Goal: Transaction & Acquisition: Register for event/course

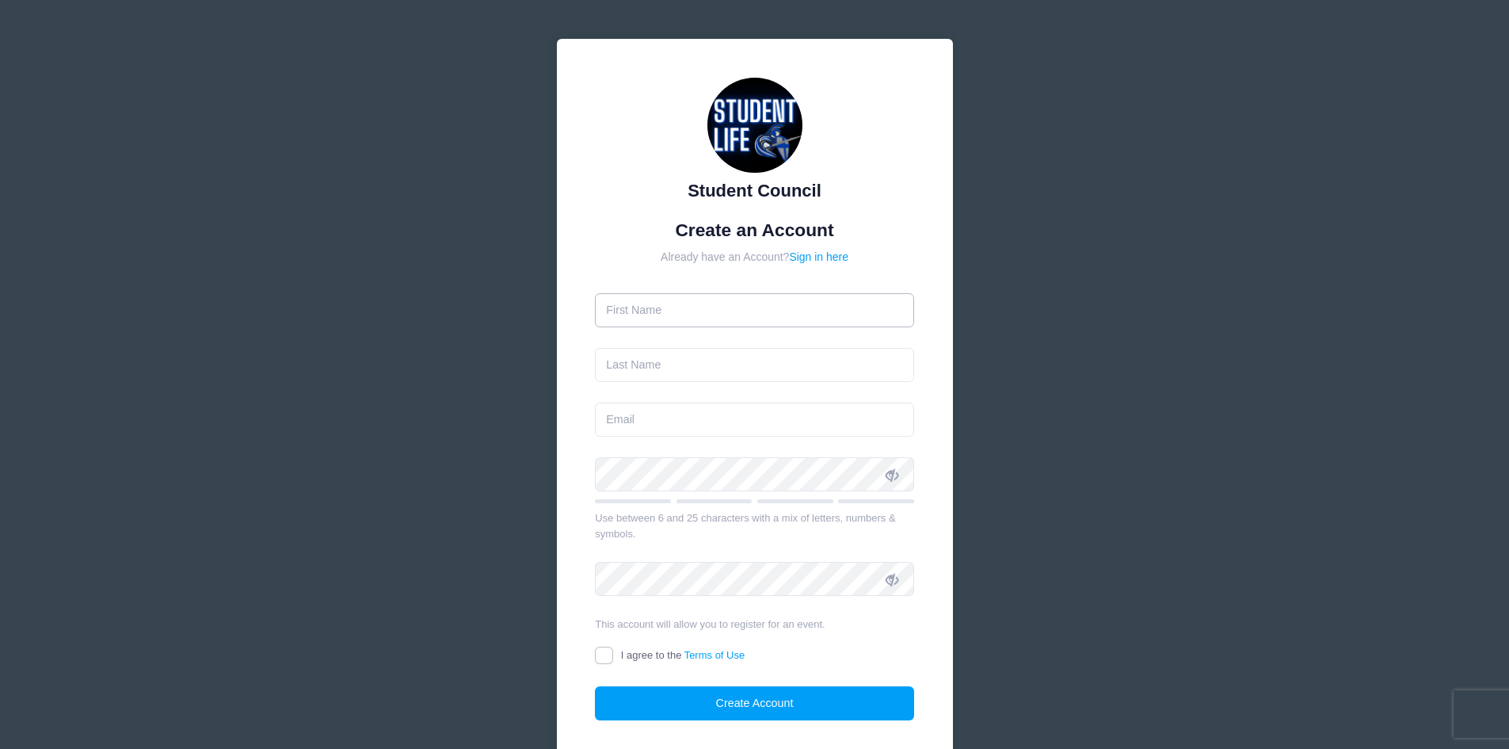
click at [737, 309] on input "text" at bounding box center [754, 310] width 319 height 34
type input "[PERSON_NAME]"
click at [811, 375] on input "text" at bounding box center [754, 365] width 319 height 34
type input "[PERSON_NAME]"
click at [768, 417] on input "email" at bounding box center [754, 419] width 319 height 34
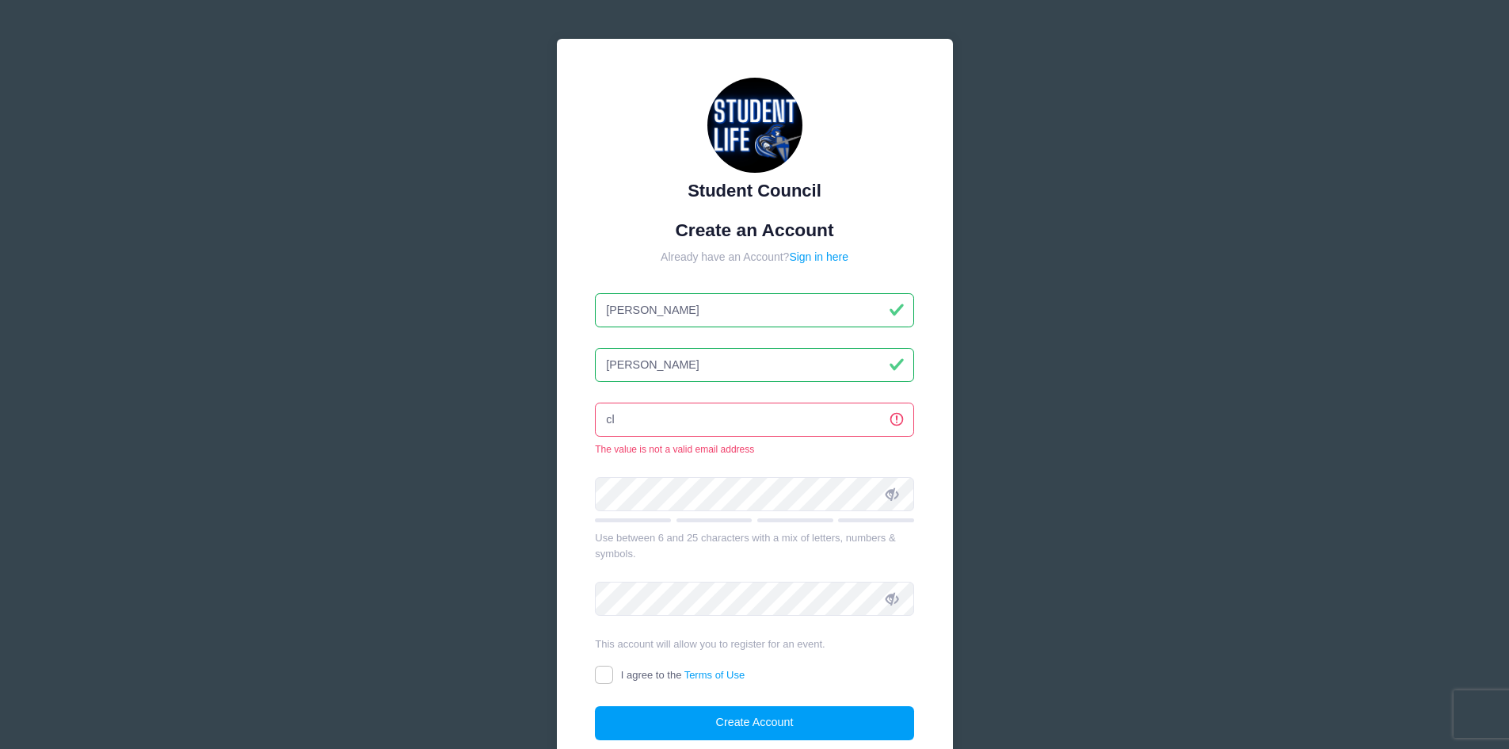
type input "c"
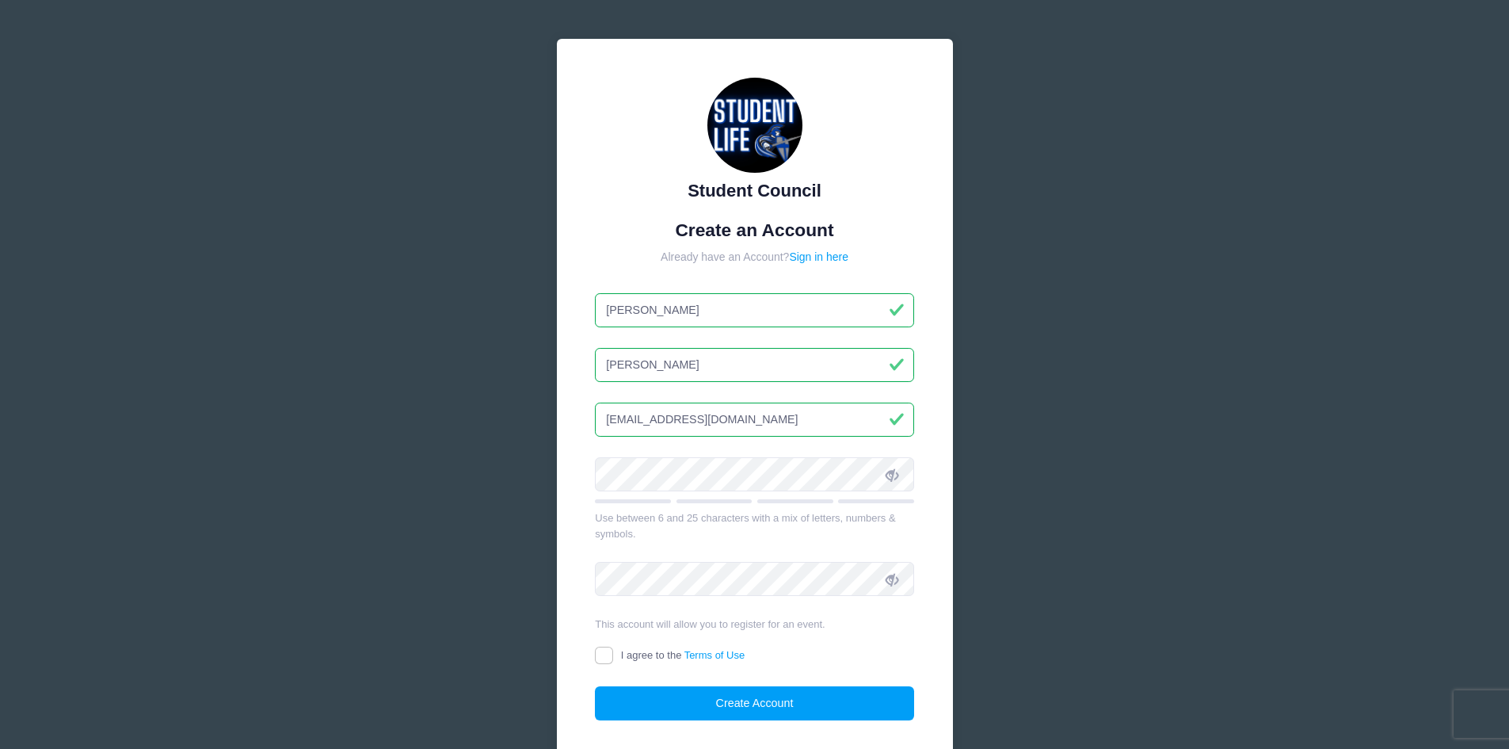
type input "claireturner@education.vcjhtrojans.org"
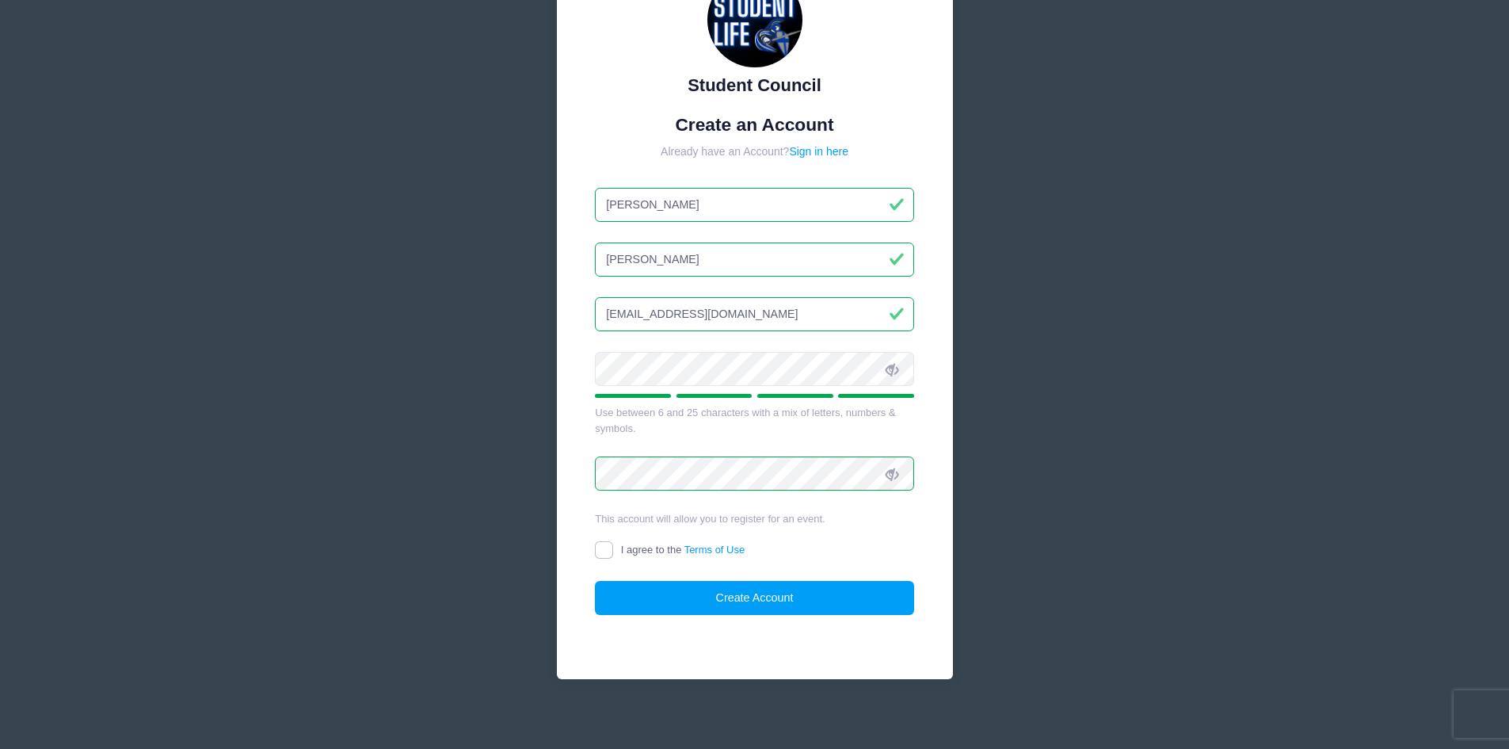
scroll to position [113, 0]
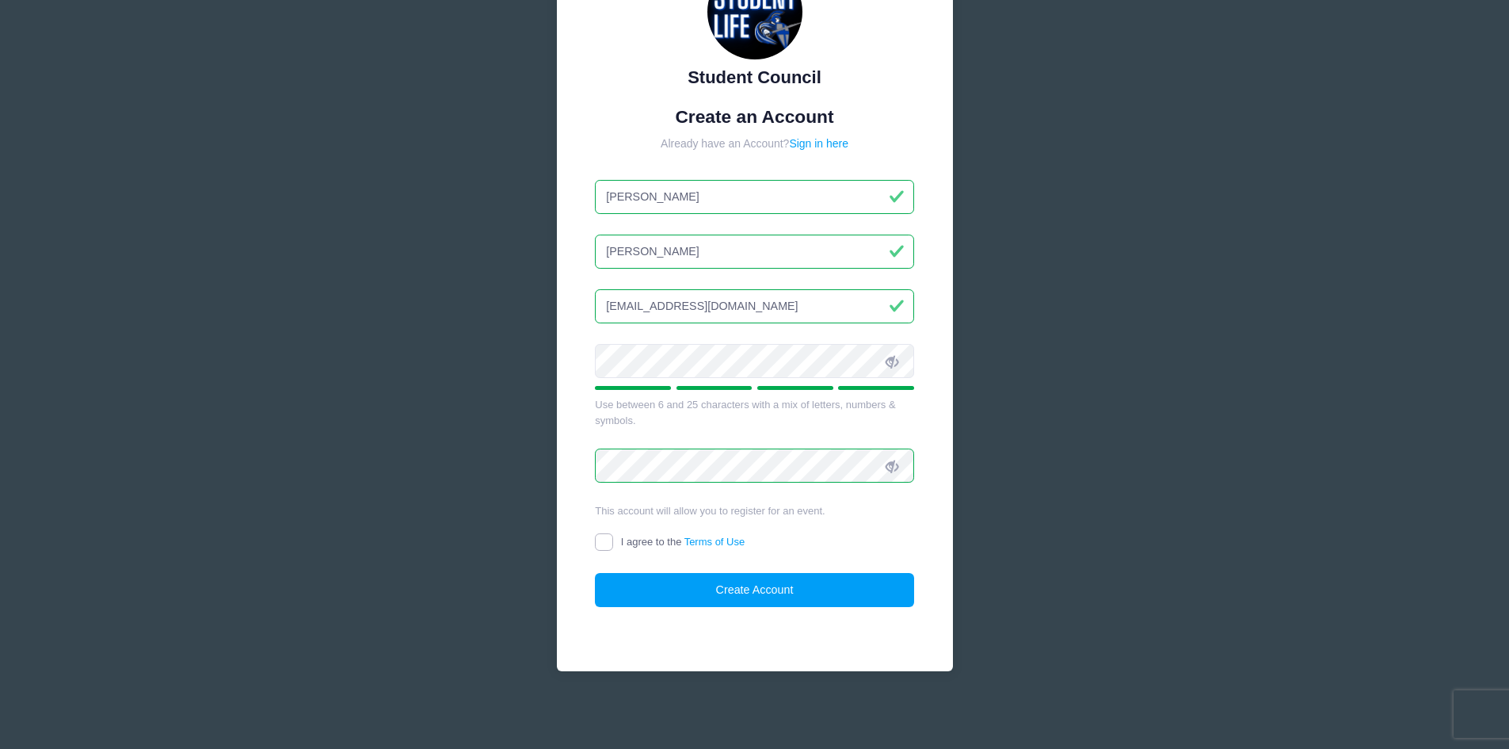
click at [602, 540] on input "I agree to the Terms of Use" at bounding box center [604, 542] width 18 height 18
checkbox input "true"
click at [774, 592] on button "Create Account" at bounding box center [754, 590] width 319 height 34
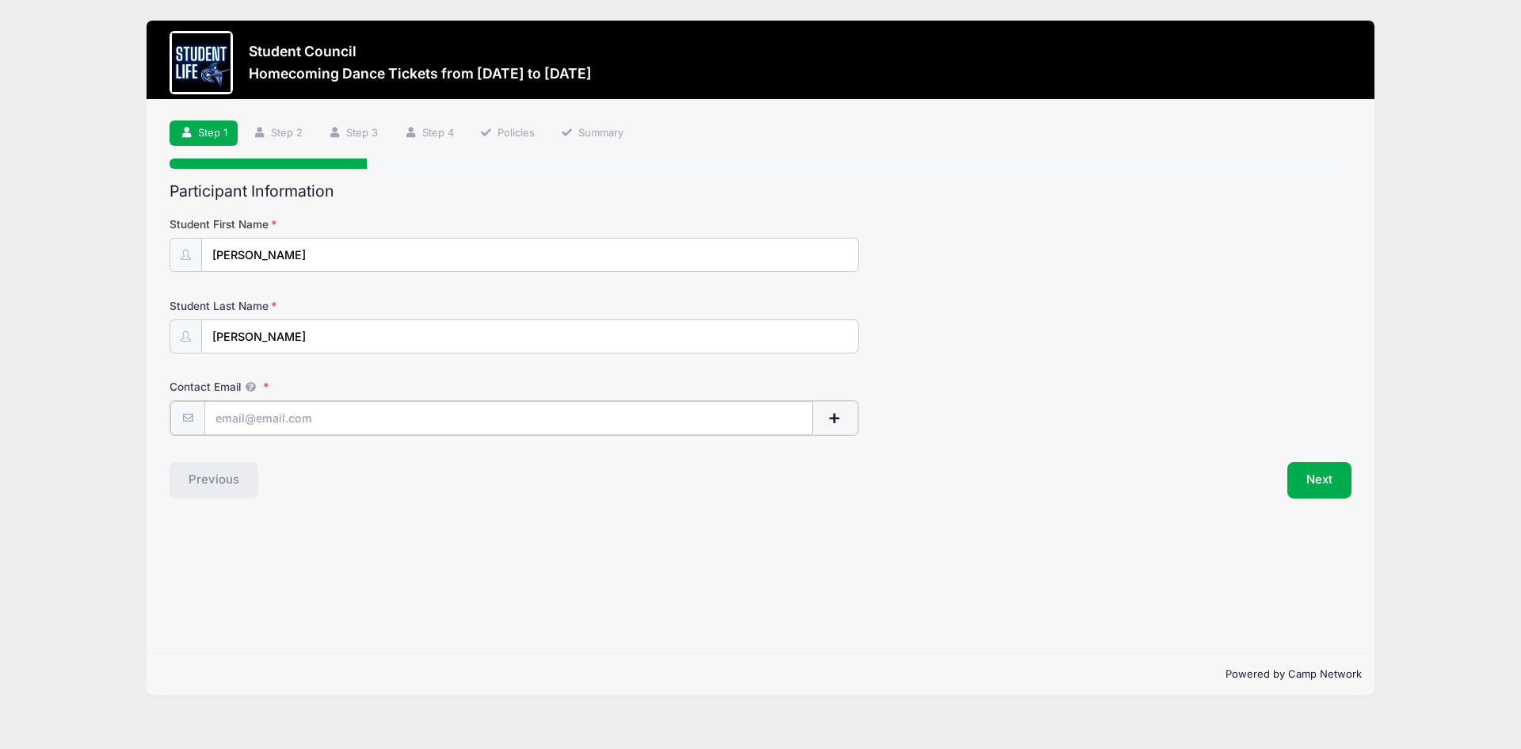
click at [300, 419] on input "Contact Email" at bounding box center [508, 418] width 608 height 34
type input "[EMAIL_ADDRESS][DOMAIN_NAME]"
click at [1315, 475] on button "Next" at bounding box center [1319, 478] width 64 height 36
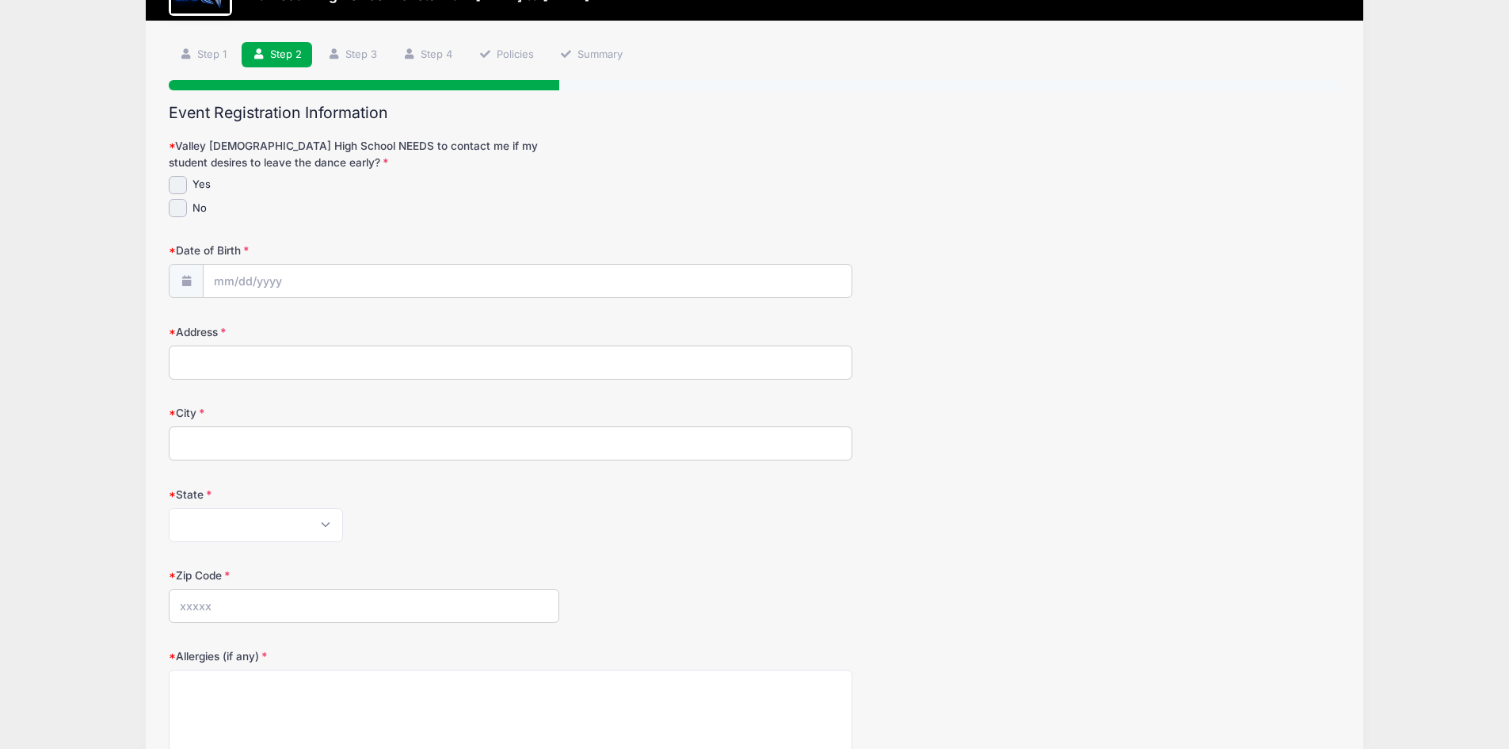
scroll to position [79, 0]
click at [185, 208] on input "No" at bounding box center [178, 207] width 18 height 18
checkbox input "true"
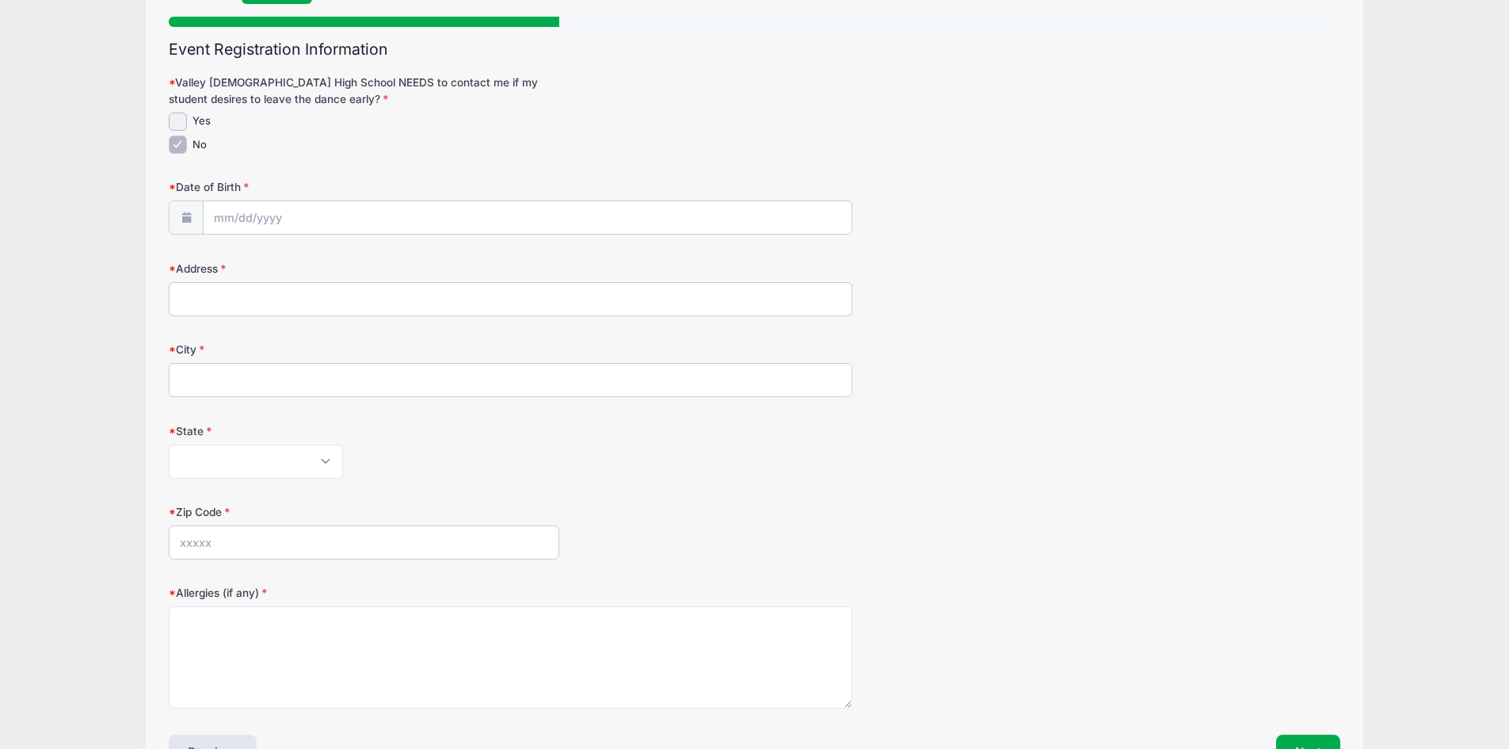
scroll to position [158, 0]
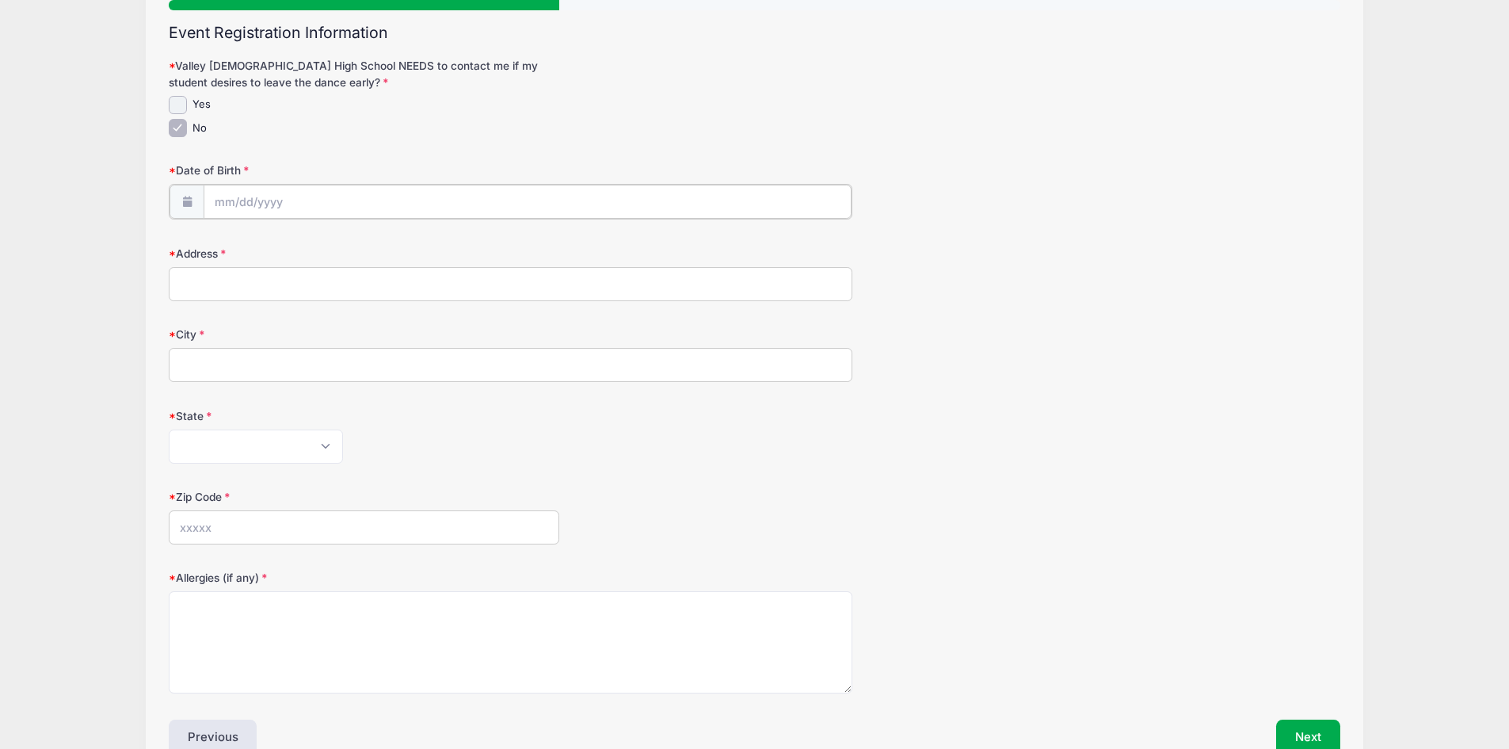
click at [283, 198] on input "Date of Birth" at bounding box center [528, 202] width 648 height 34
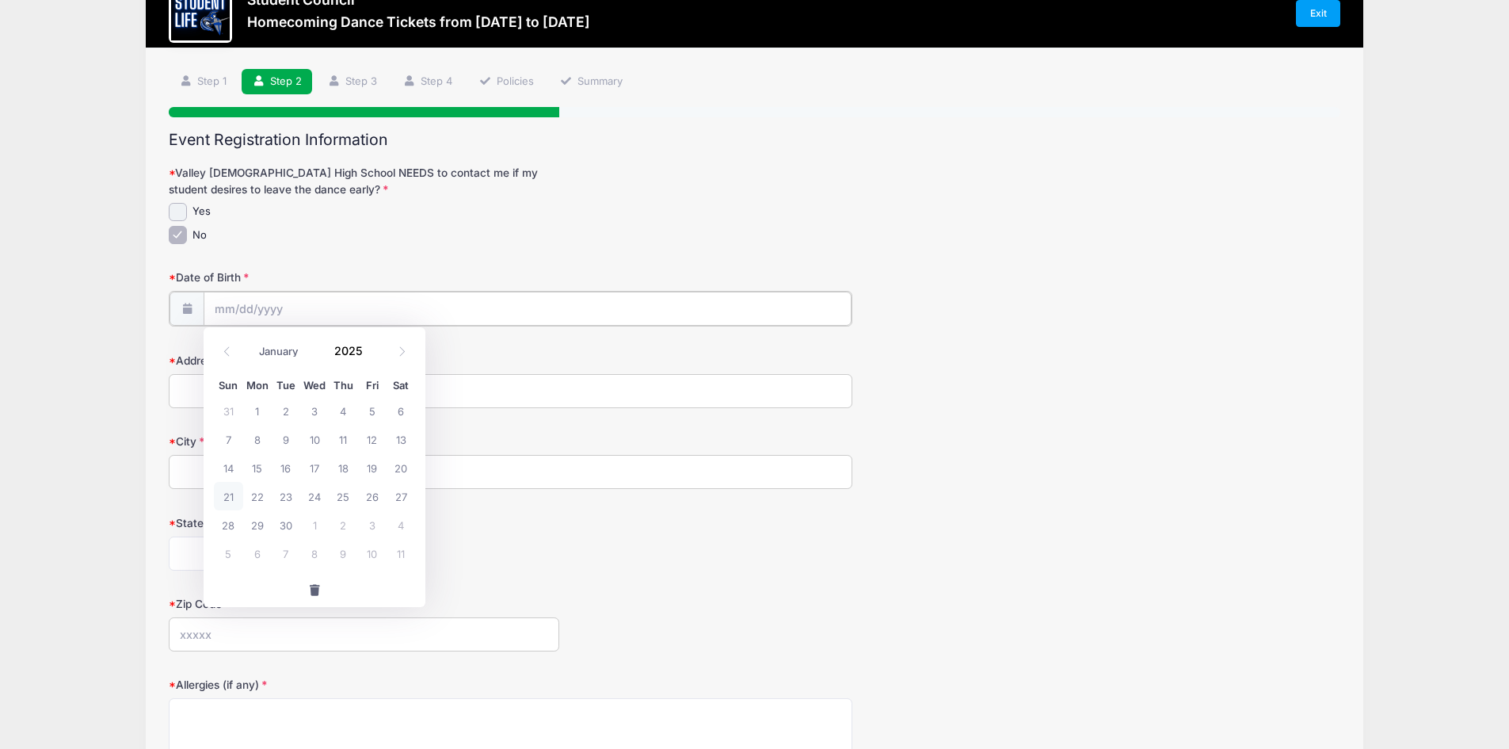
scroll to position [79, 0]
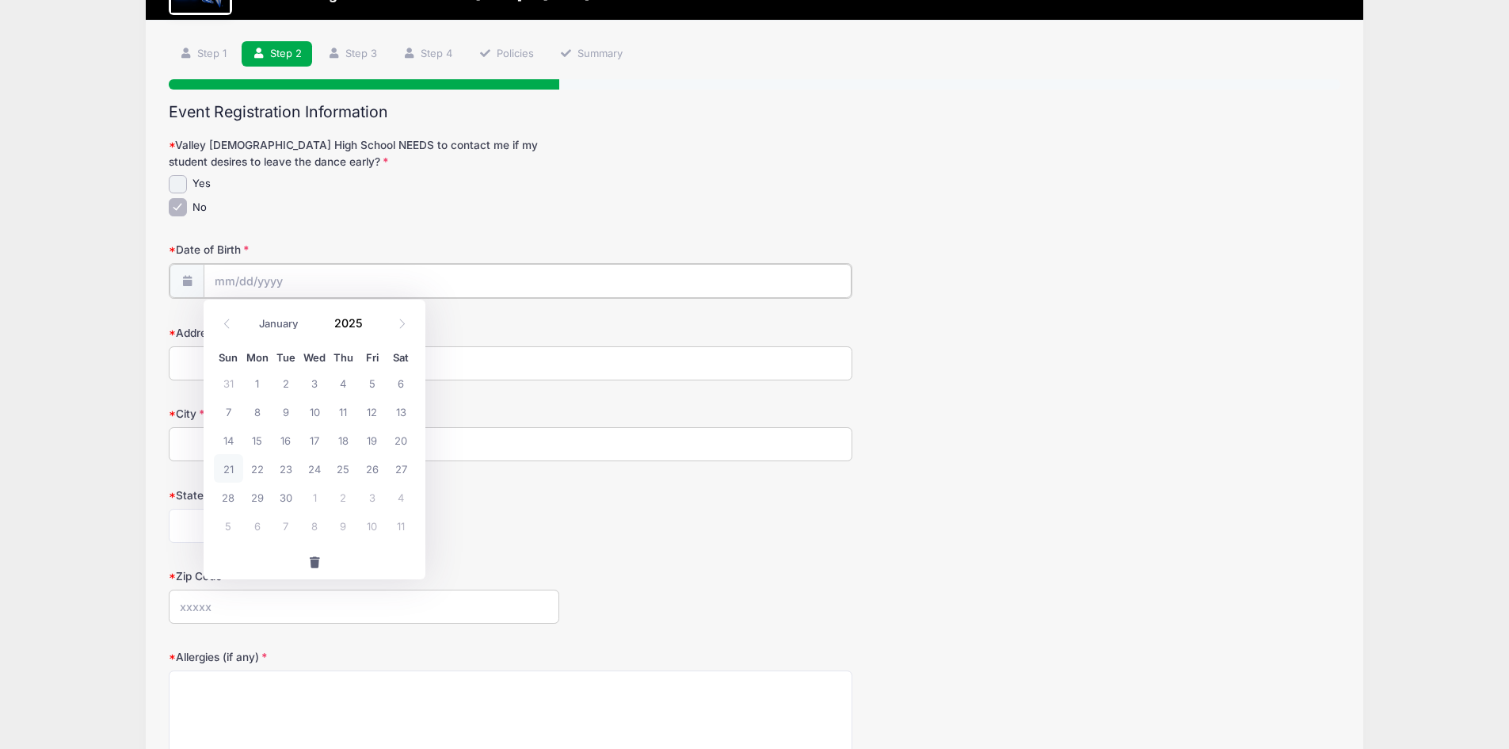
click at [285, 281] on input "Date of Birth" at bounding box center [528, 281] width 648 height 34
click at [316, 270] on input "Date of Birth" at bounding box center [528, 281] width 648 height 34
click at [269, 283] on input "Date of Birth" at bounding box center [528, 281] width 648 height 34
click at [300, 321] on select "January February March April May June July August September October November De…" at bounding box center [286, 323] width 70 height 21
select select "11"
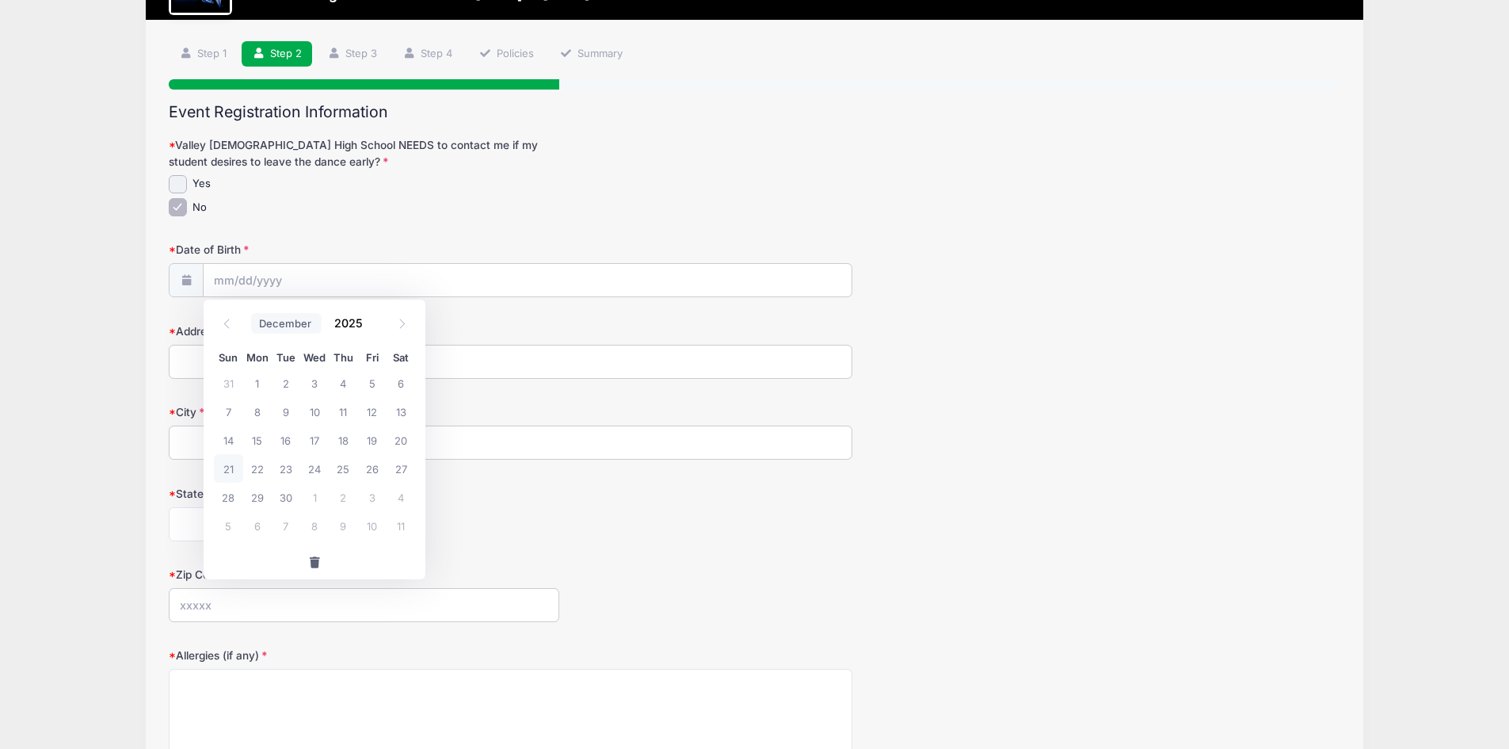
click at [251, 313] on select "January February March April May June July August September October November De…" at bounding box center [286, 323] width 70 height 21
click at [346, 321] on input "2025" at bounding box center [351, 322] width 51 height 24
click at [371, 329] on span at bounding box center [372, 328] width 11 height 12
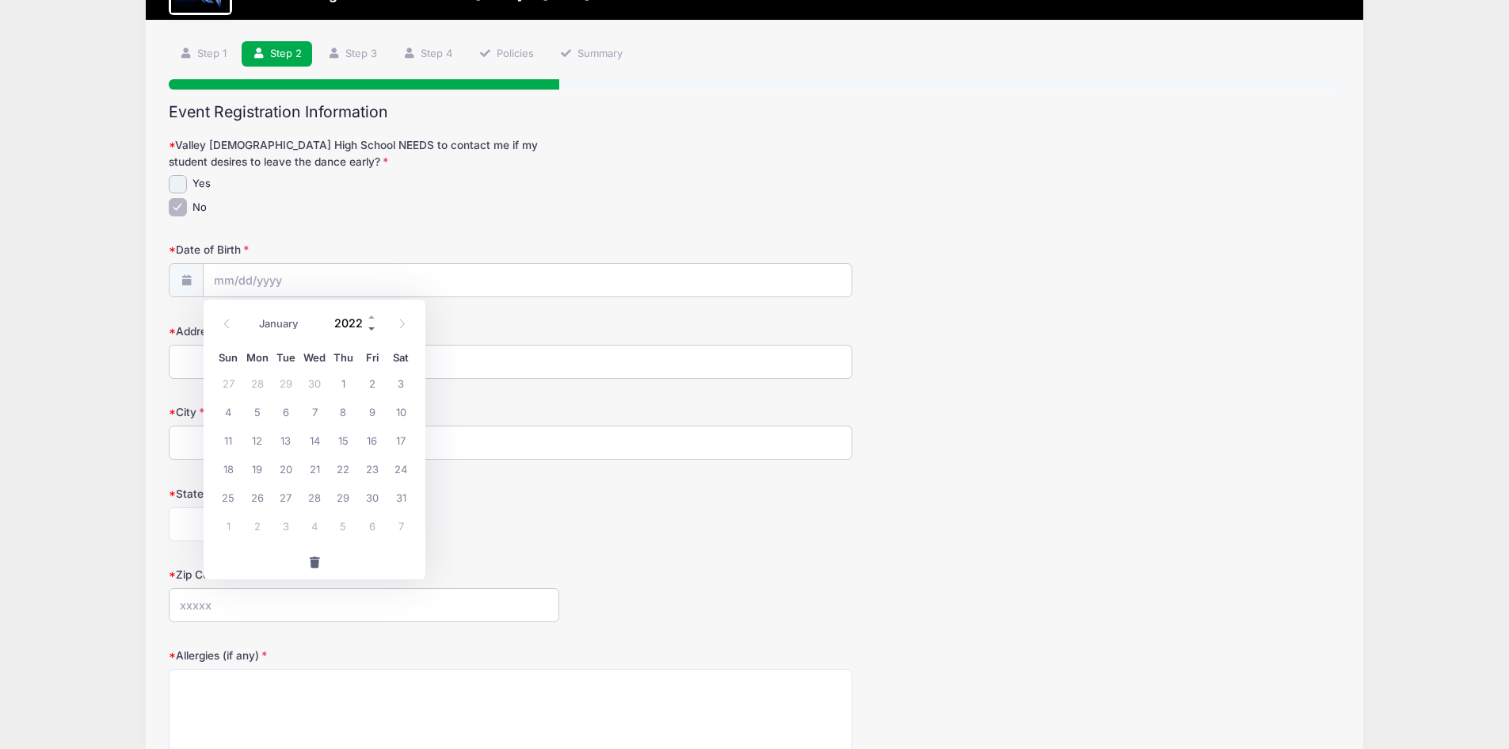
click at [371, 329] on span at bounding box center [372, 328] width 11 height 12
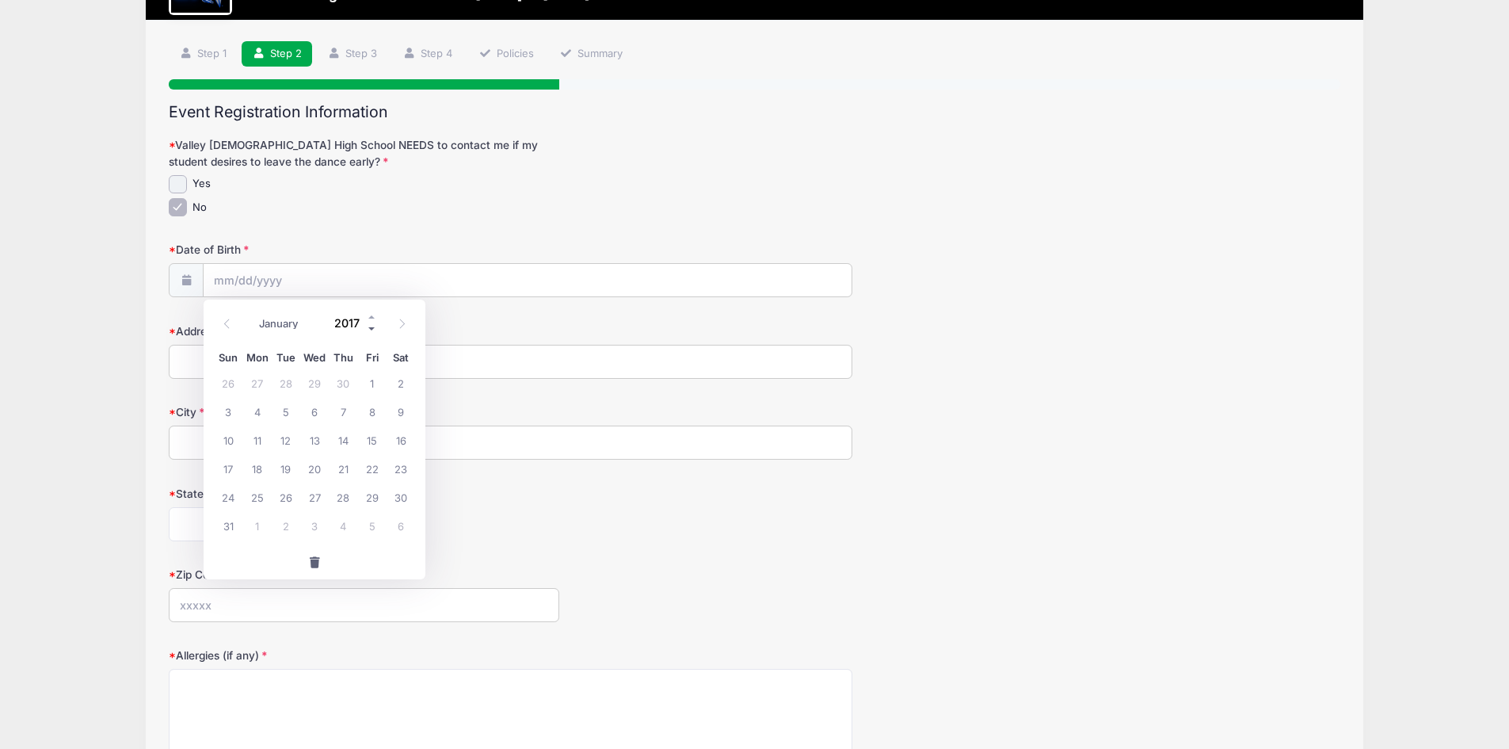
click at [371, 329] on span at bounding box center [372, 328] width 11 height 12
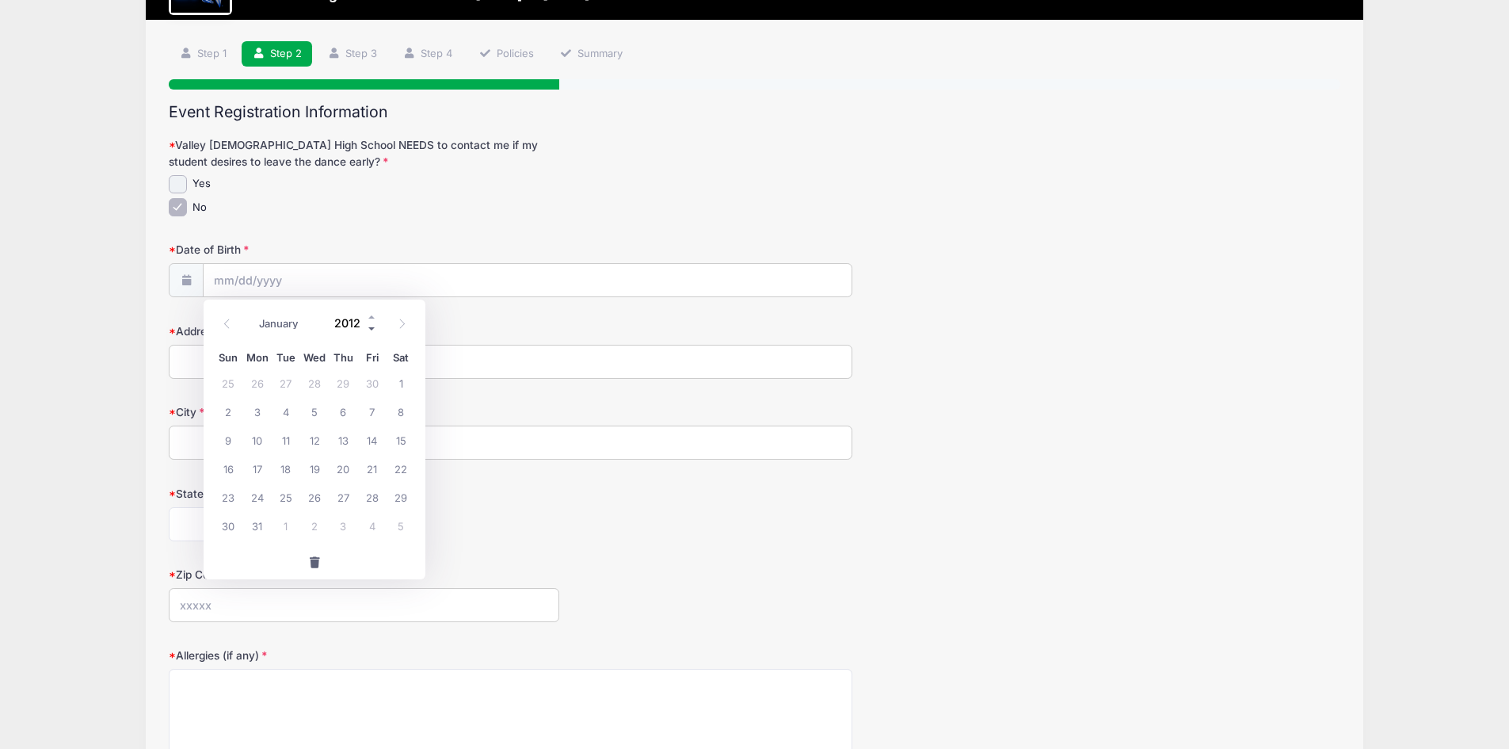
click at [371, 329] on span at bounding box center [372, 328] width 11 height 12
click at [369, 313] on span at bounding box center [372, 316] width 11 height 12
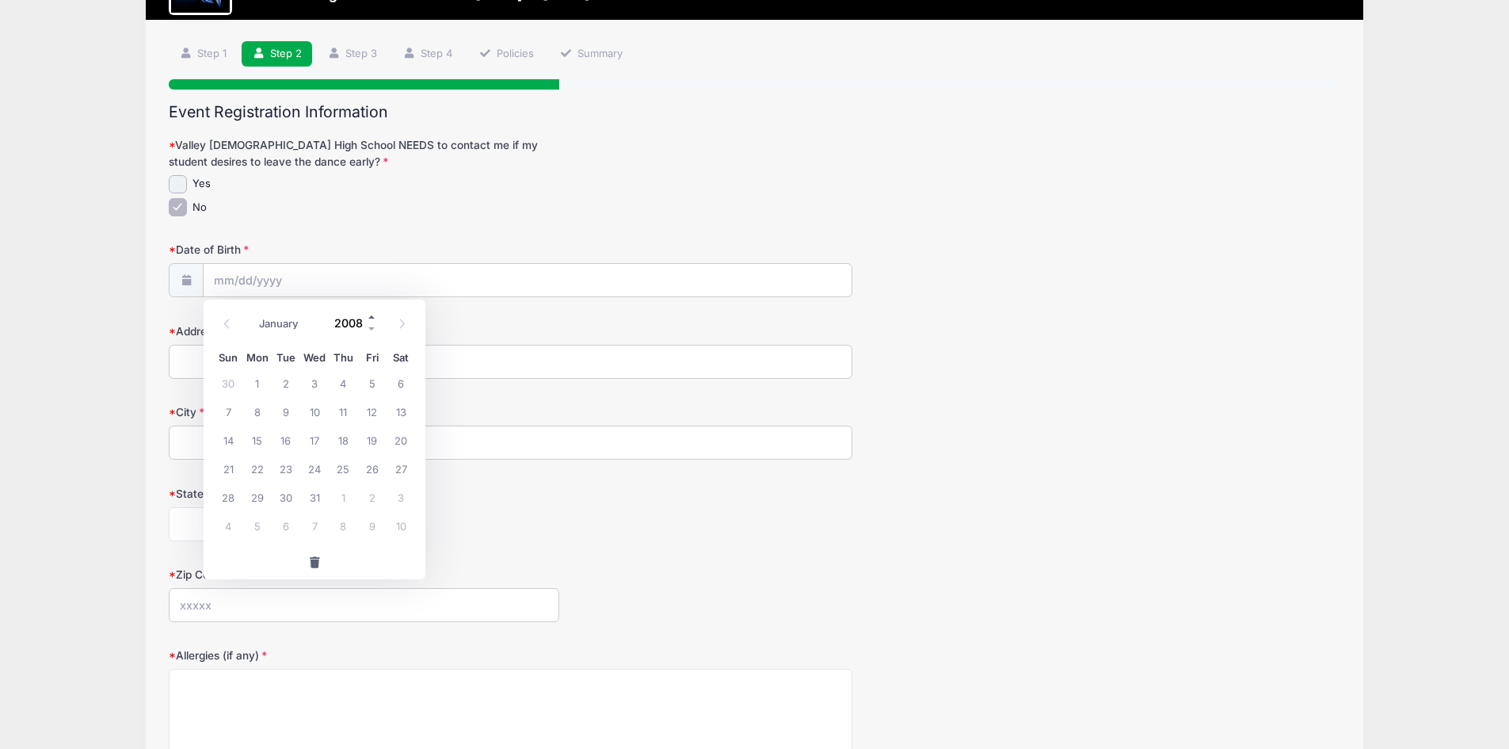
type input "2009"
click at [375, 466] on span "25" at bounding box center [372, 468] width 29 height 29
type input "12/25/2009"
click at [299, 368] on input "Address" at bounding box center [511, 362] width 684 height 34
type input "2407 W Fremont Dr."
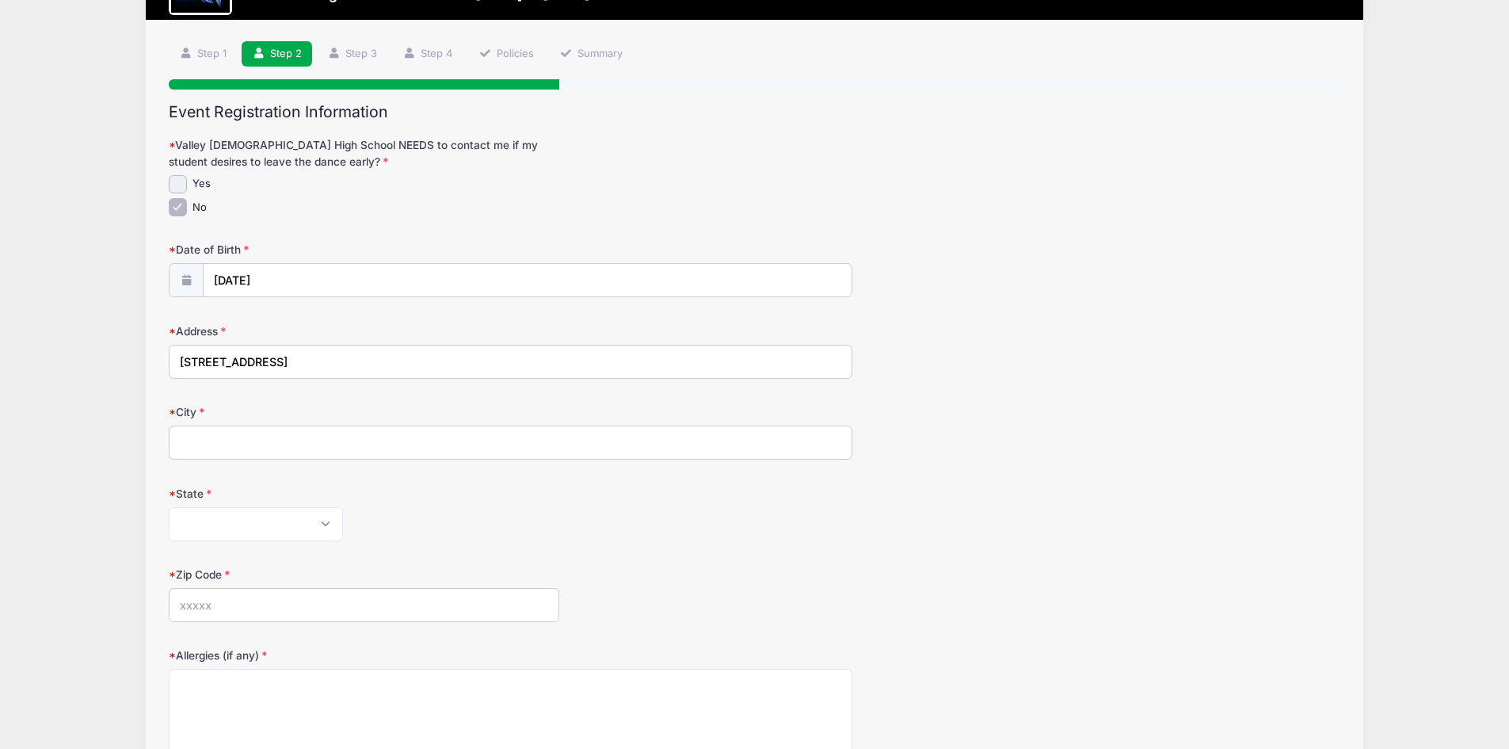
click at [336, 444] on input "City" at bounding box center [511, 442] width 684 height 34
type input "Tempe"
click at [319, 516] on select "Alabama Alaska American Samoa Arizona Arkansas Armed Forces Africa Armed Forces…" at bounding box center [256, 524] width 174 height 34
select select "AZ"
click at [169, 507] on select "Alabama Alaska American Samoa Arizona Arkansas Armed Forces Africa Armed Forces…" at bounding box center [256, 524] width 174 height 34
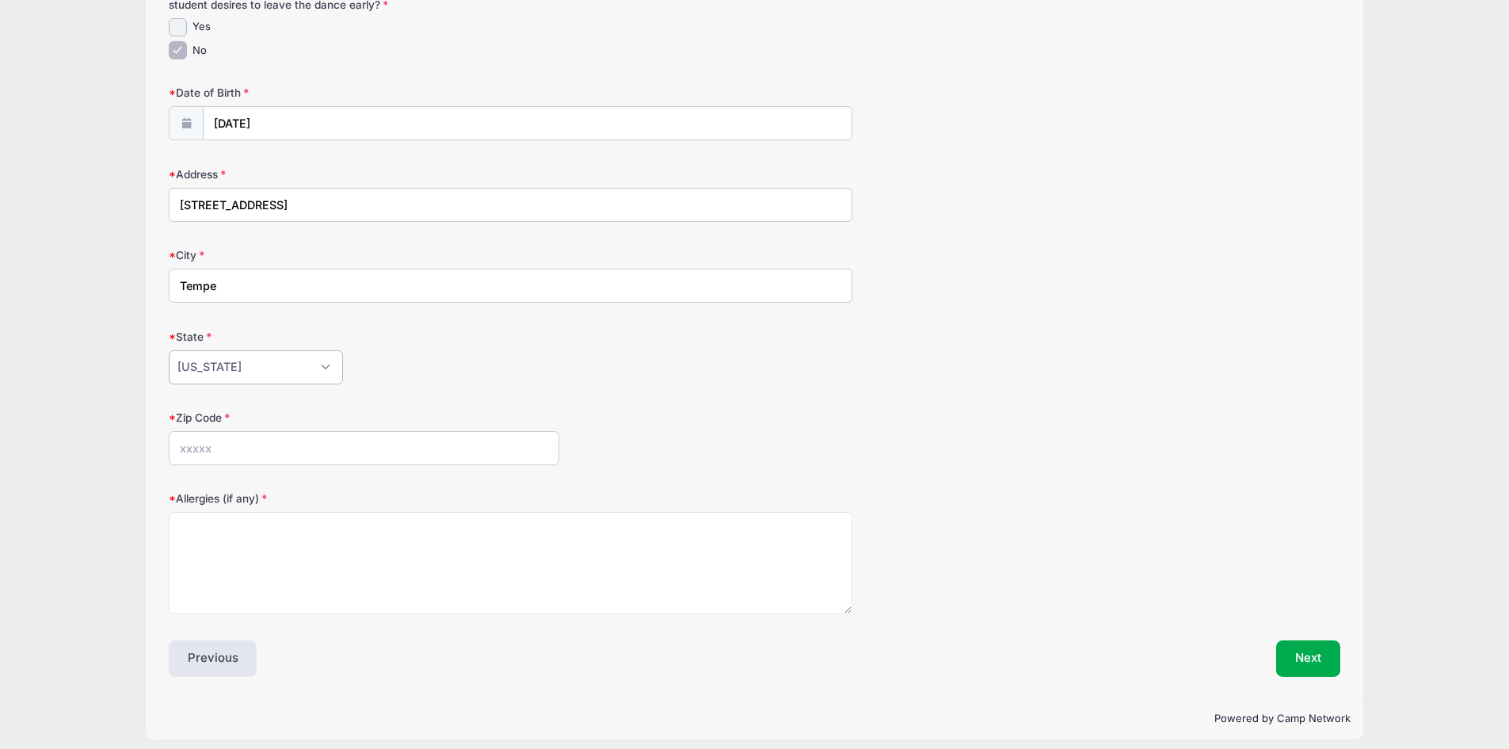
scroll to position [238, 0]
click at [290, 438] on input "Zip Code" at bounding box center [364, 446] width 390 height 34
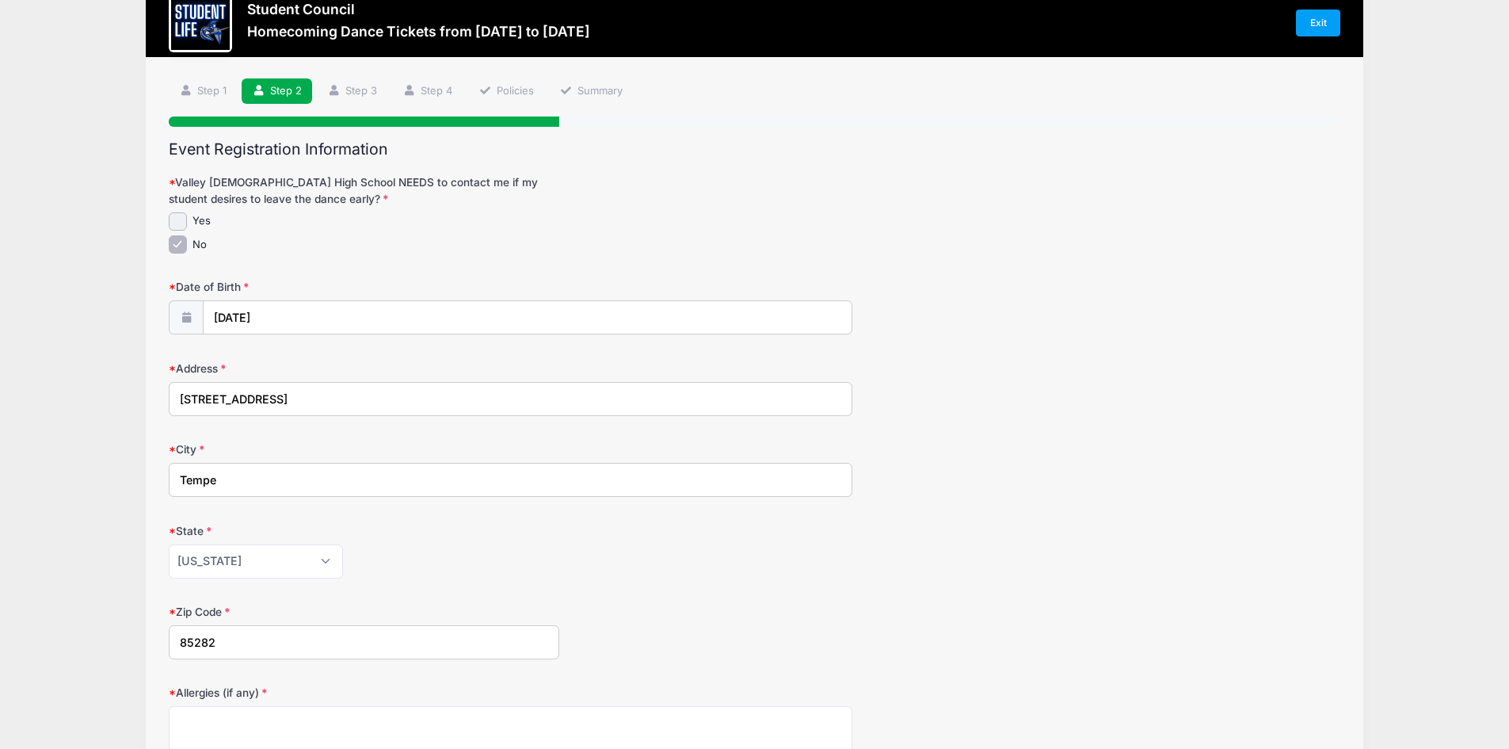
scroll to position [0, 0]
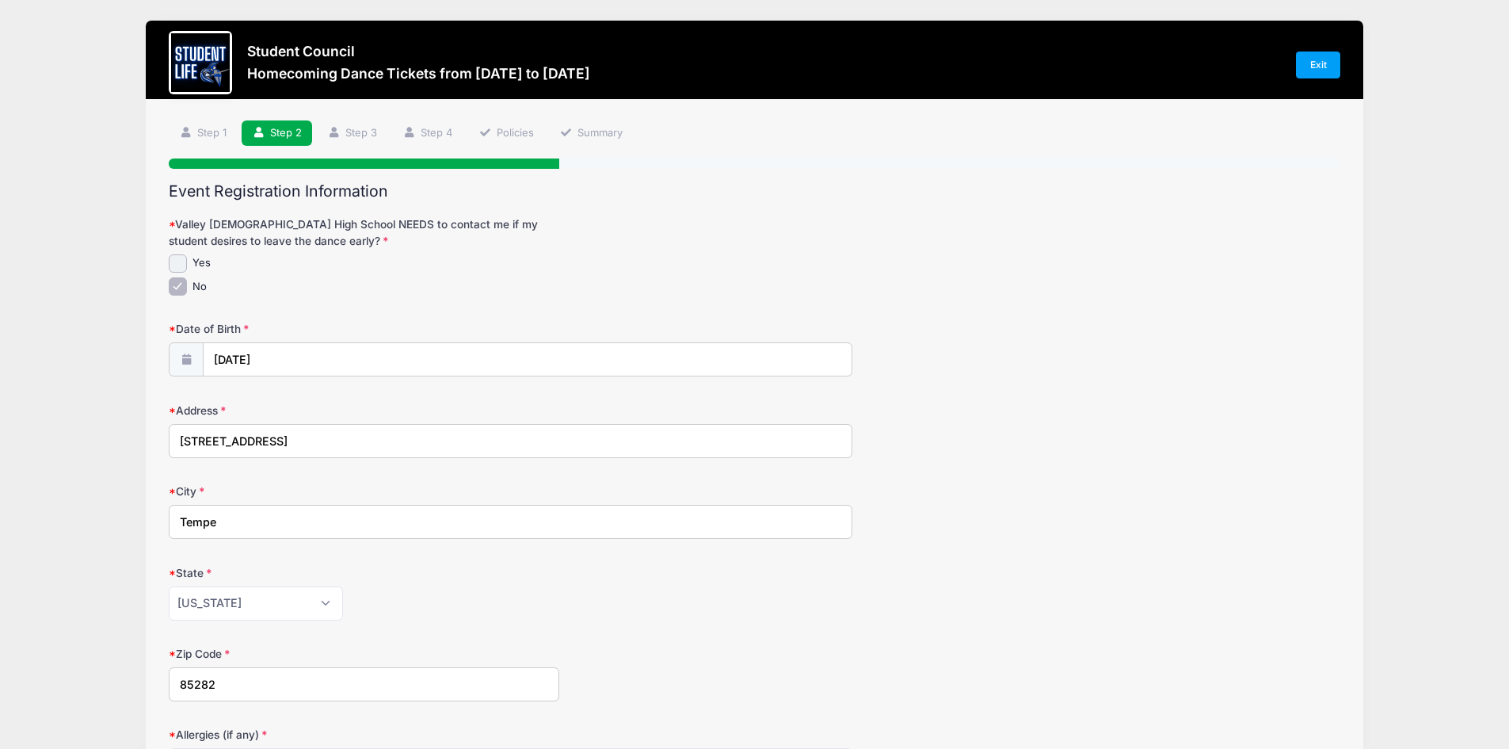
type input "85282"
click at [310, 360] on input "12/25/2009" at bounding box center [528, 360] width 648 height 34
click at [186, 364] on icon at bounding box center [186, 359] width 13 height 10
click at [250, 363] on input "12/25/2009" at bounding box center [528, 360] width 648 height 34
click at [310, 642] on span "button" at bounding box center [314, 641] width 14 height 11
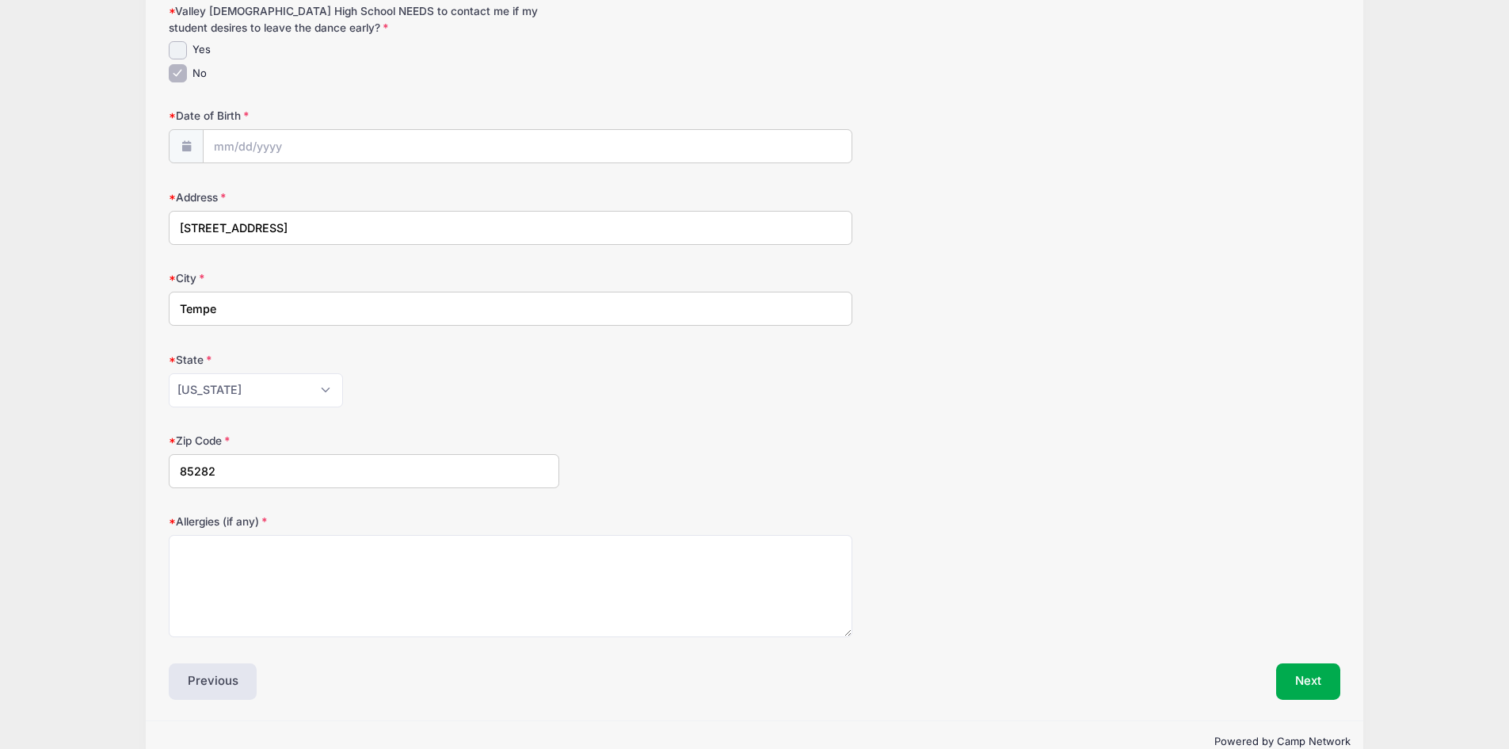
scroll to position [238, 0]
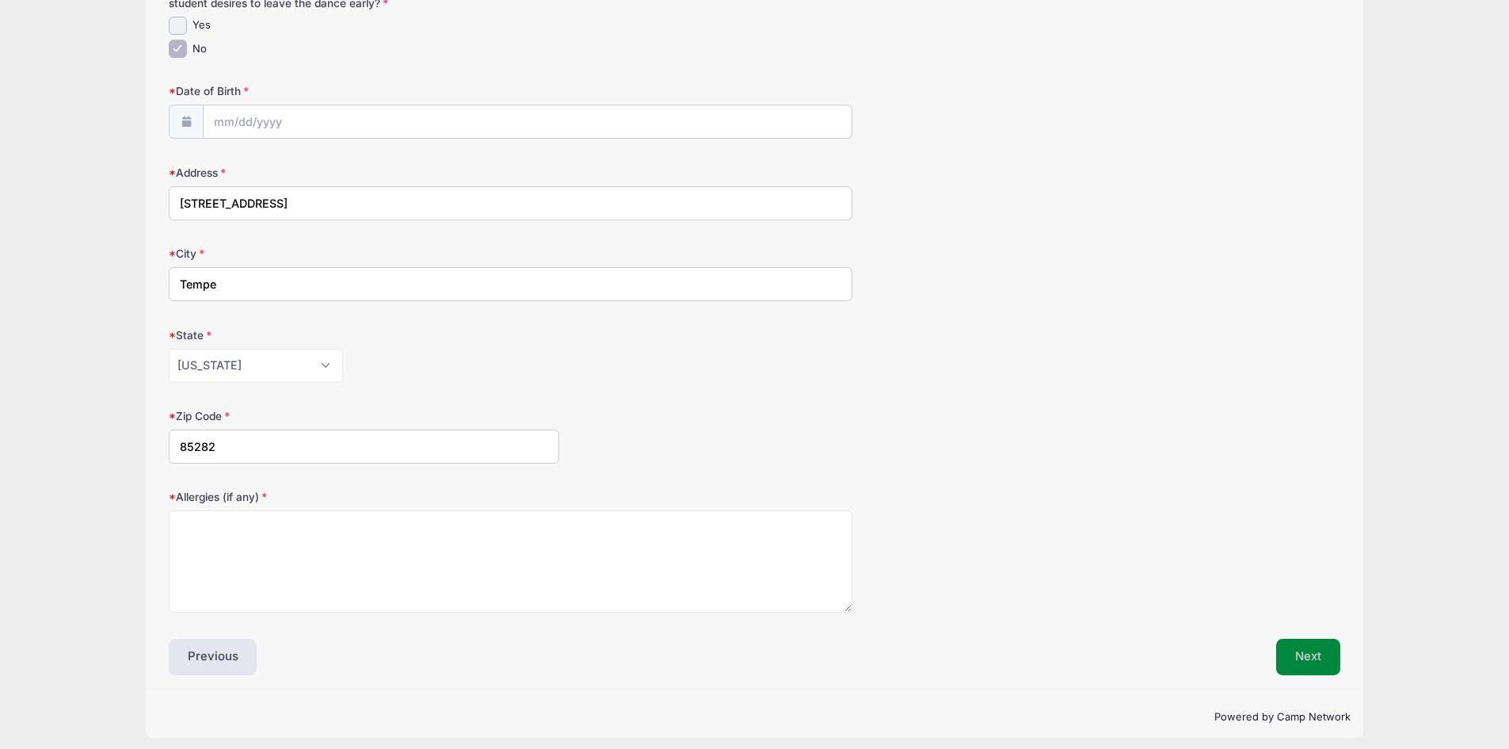
click at [1310, 656] on button "Next" at bounding box center [1308, 656] width 64 height 36
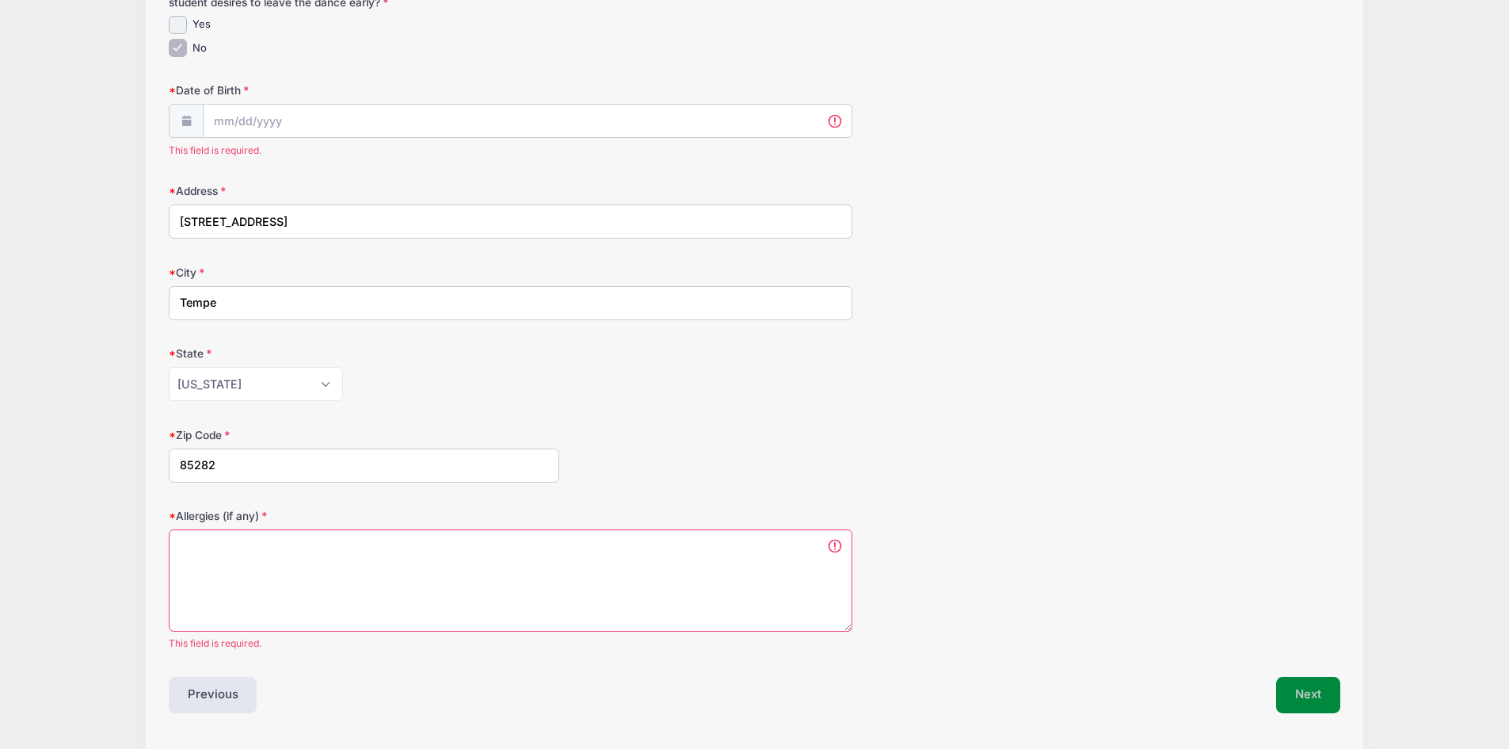
scroll to position [239, 0]
click at [194, 124] on span at bounding box center [186, 120] width 35 height 34
click at [195, 112] on span at bounding box center [186, 120] width 35 height 34
click at [257, 124] on input "Date of Birth" at bounding box center [528, 121] width 648 height 34
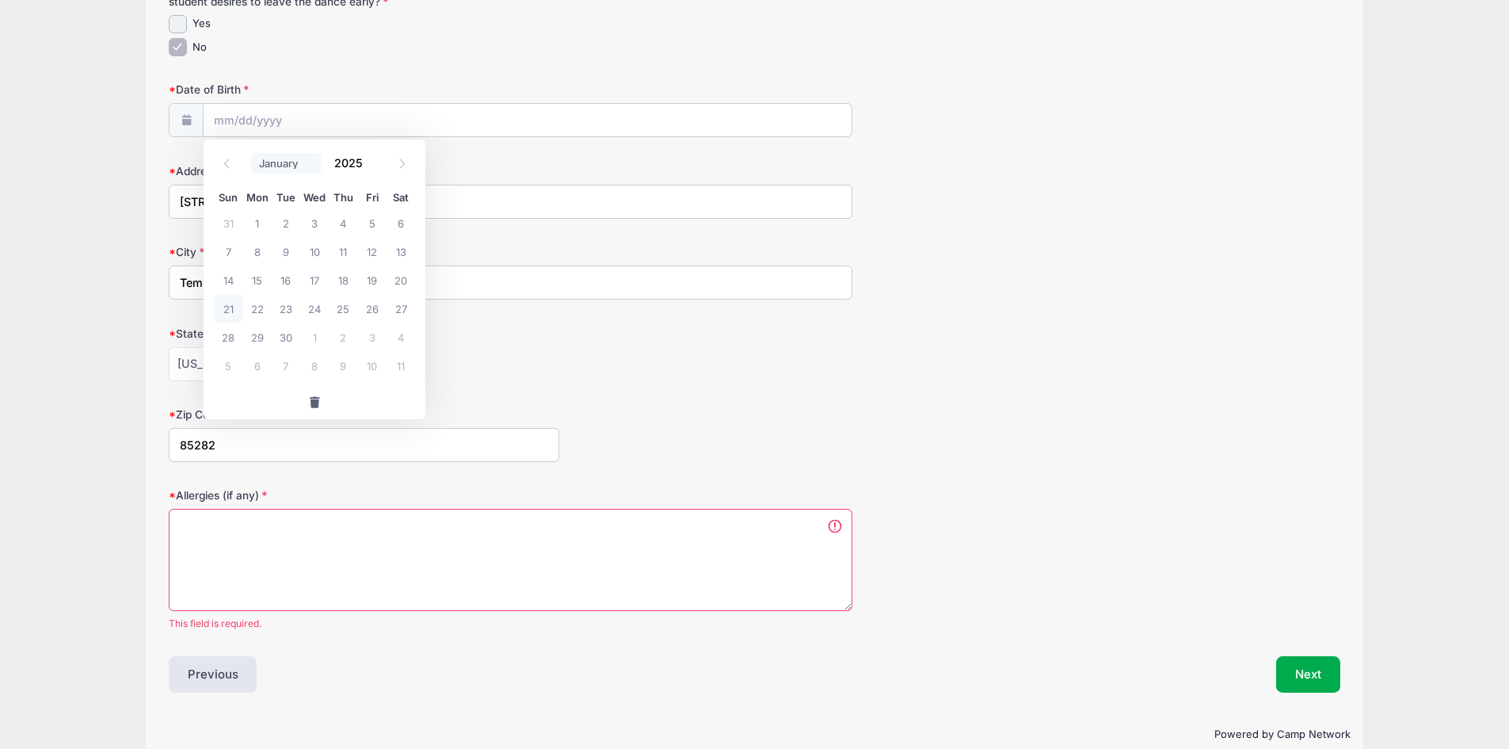
click at [299, 165] on select "January February March April May June July August September October November De…" at bounding box center [286, 163] width 70 height 21
select select "11"
click at [251, 153] on select "January February March April May June July August September October November De…" at bounding box center [286, 163] width 70 height 21
click at [356, 164] on input "2025" at bounding box center [351, 162] width 51 height 24
click at [368, 171] on div "2025" at bounding box center [351, 162] width 51 height 24
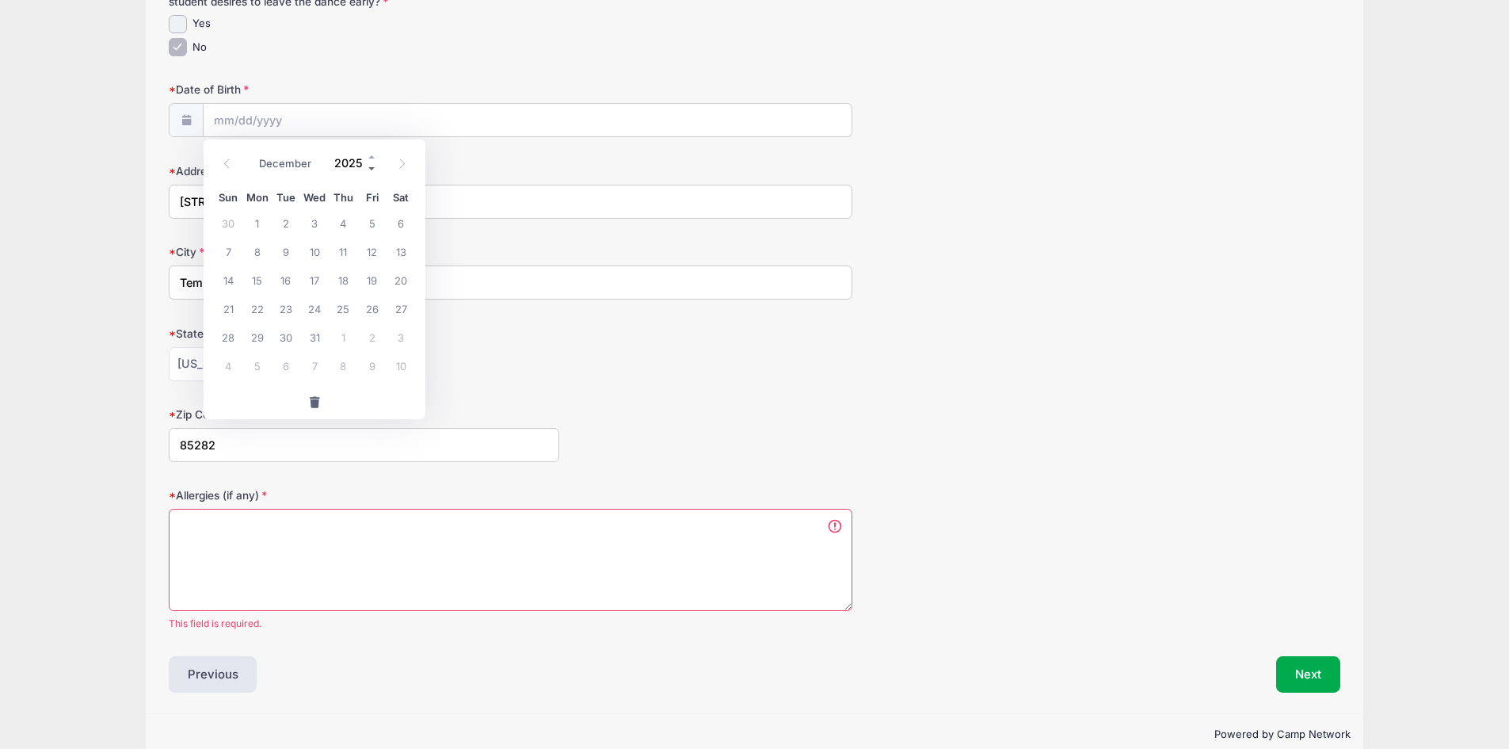
click at [369, 170] on span at bounding box center [372, 168] width 11 height 12
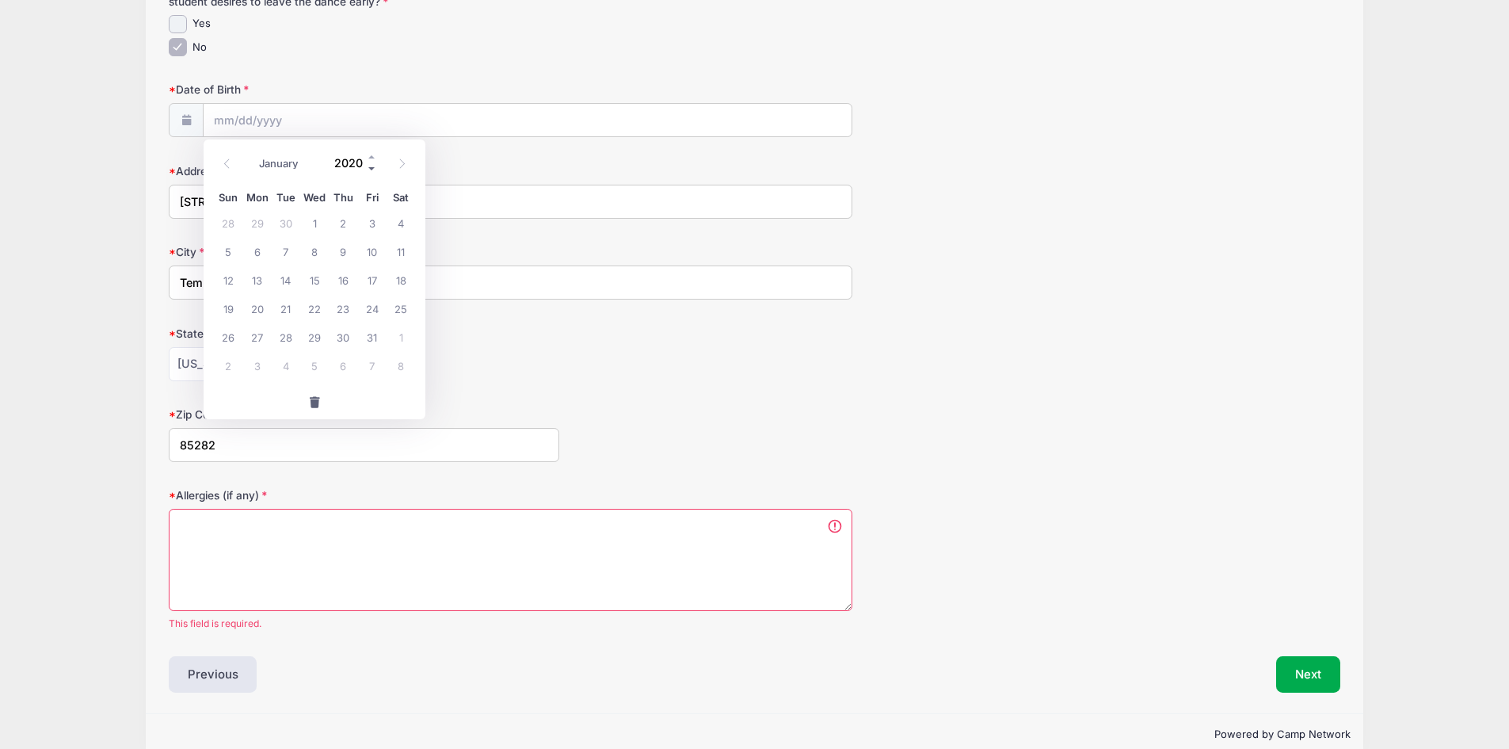
click at [369, 170] on span at bounding box center [372, 168] width 11 height 12
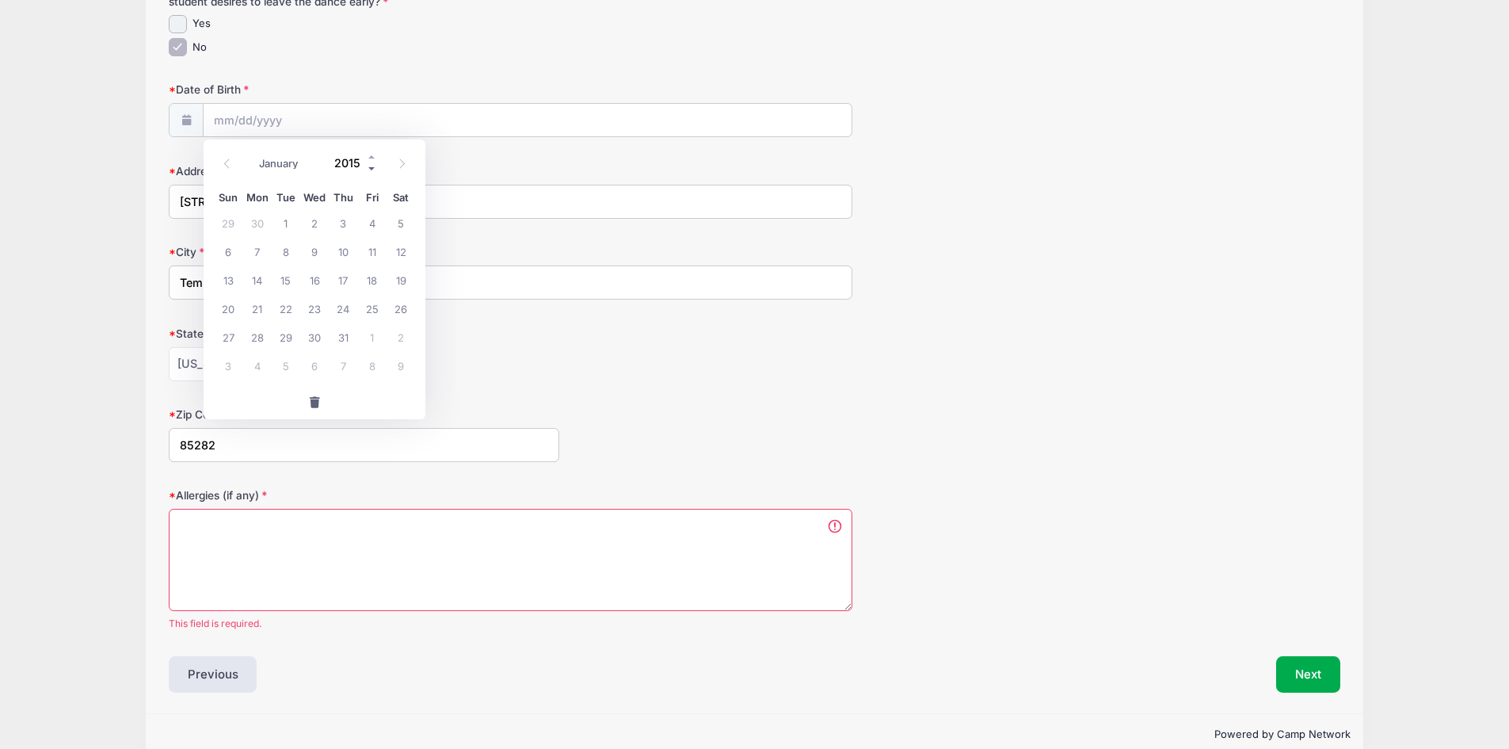
click at [369, 170] on span at bounding box center [372, 168] width 11 height 12
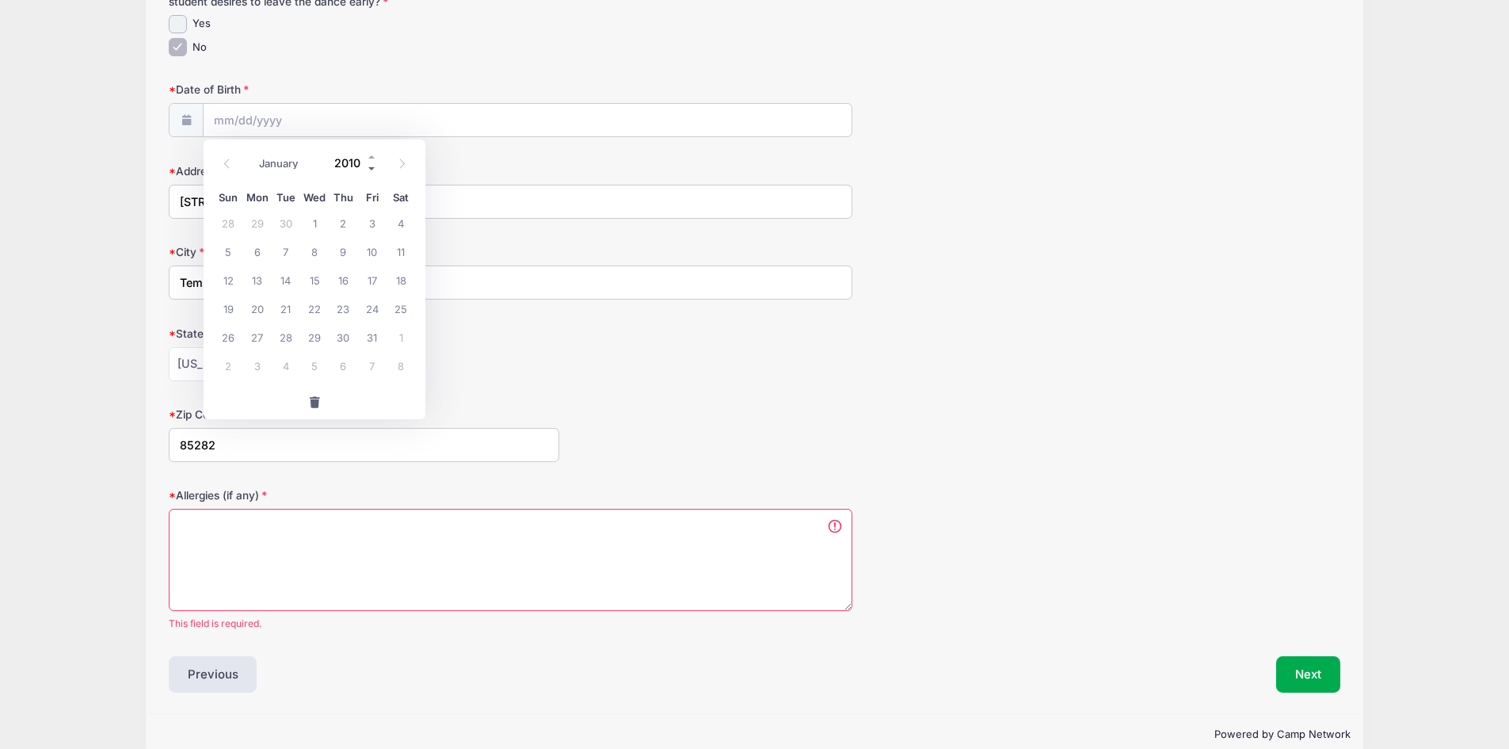
click at [369, 170] on span at bounding box center [372, 168] width 11 height 12
click at [371, 155] on span at bounding box center [372, 156] width 11 height 12
type input "2009"
click at [381, 306] on span "25" at bounding box center [372, 308] width 29 height 29
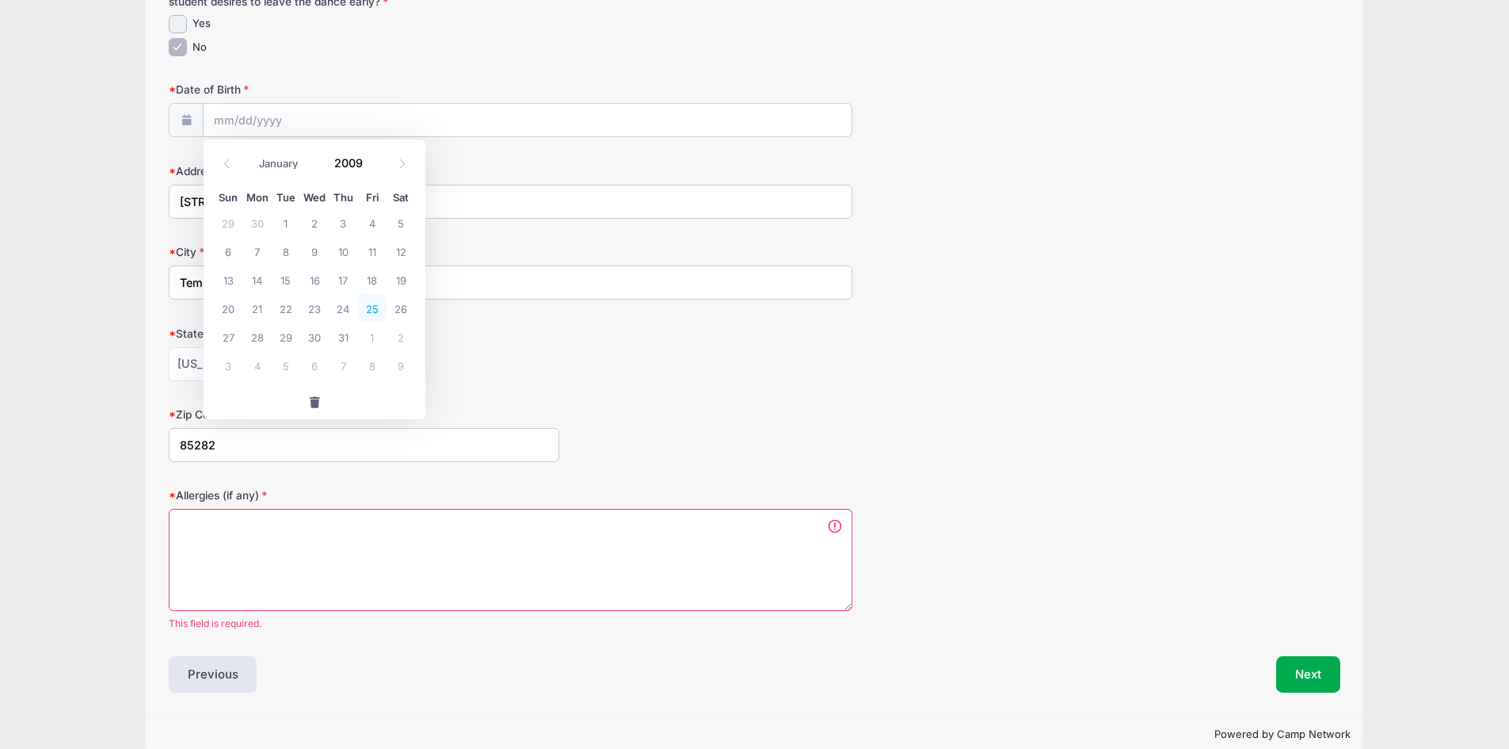
type input "12/25/2009"
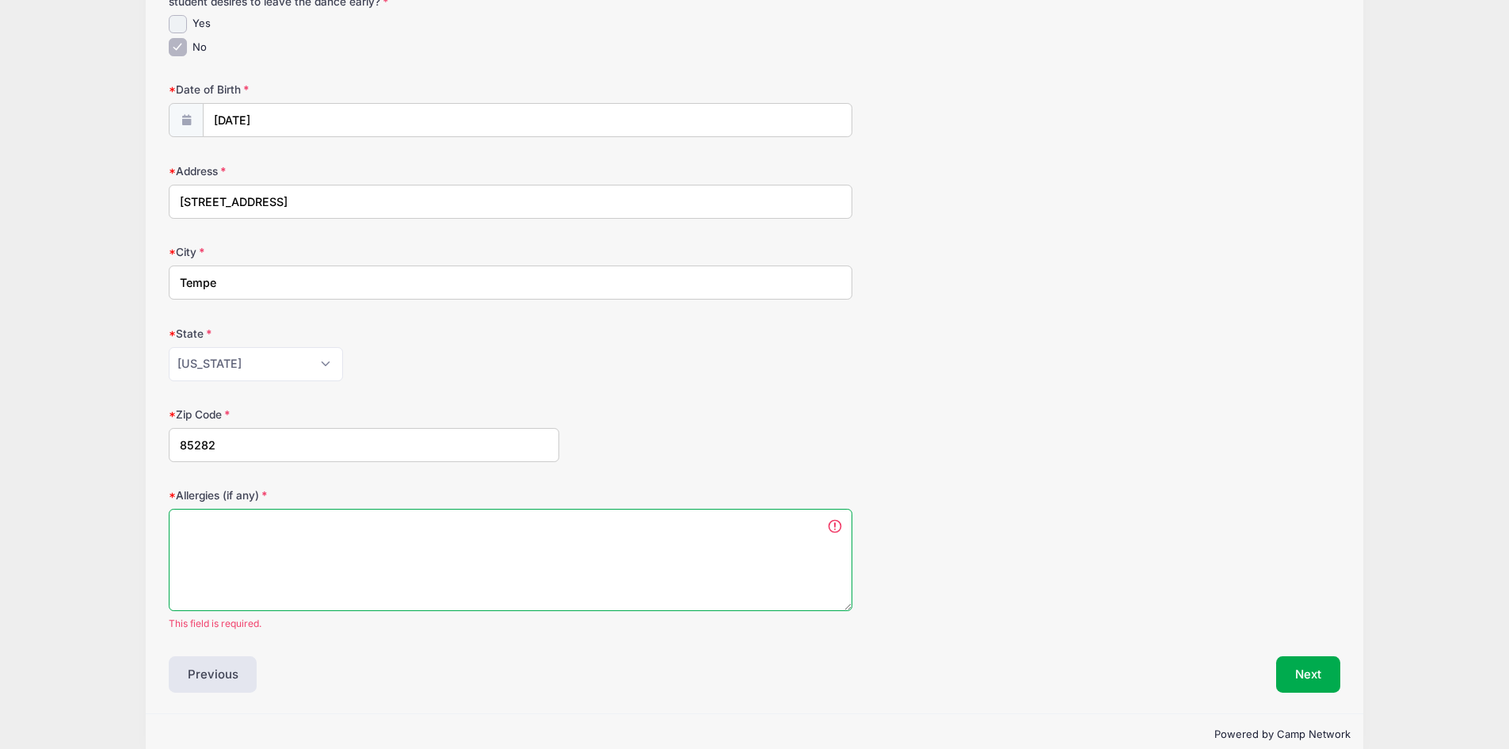
click at [300, 524] on textarea "Allergies (if any)" at bounding box center [511, 560] width 684 height 102
type textarea "none"
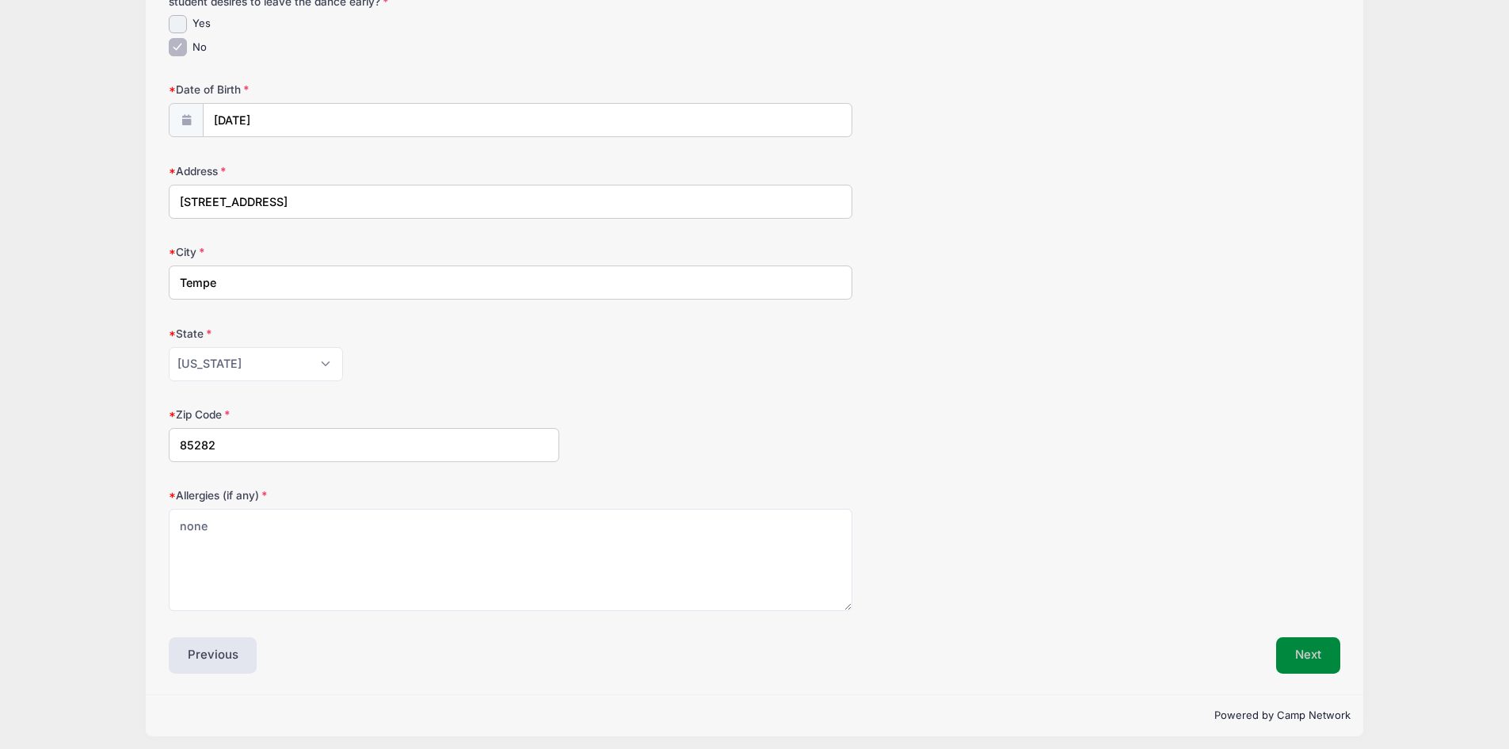
click at [1303, 658] on button "Next" at bounding box center [1308, 655] width 64 height 36
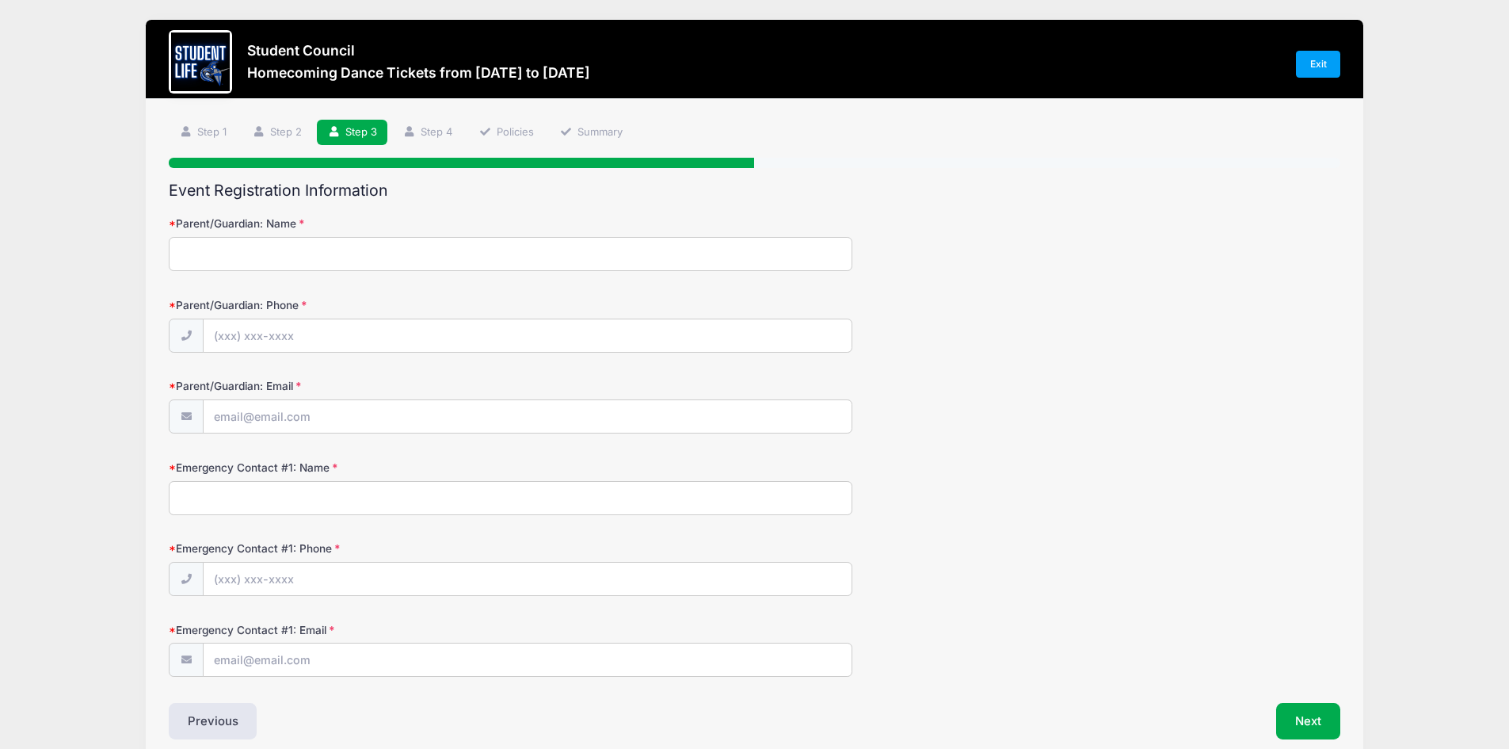
scroll to position [0, 0]
click at [403, 253] on input "Parent/Guardian: Name" at bounding box center [511, 255] width 684 height 34
type input "Nicholas Turner"
click at [368, 337] on input "Parent/Guardian: Phone" at bounding box center [528, 337] width 648 height 34
type input "(480) 231-4042"
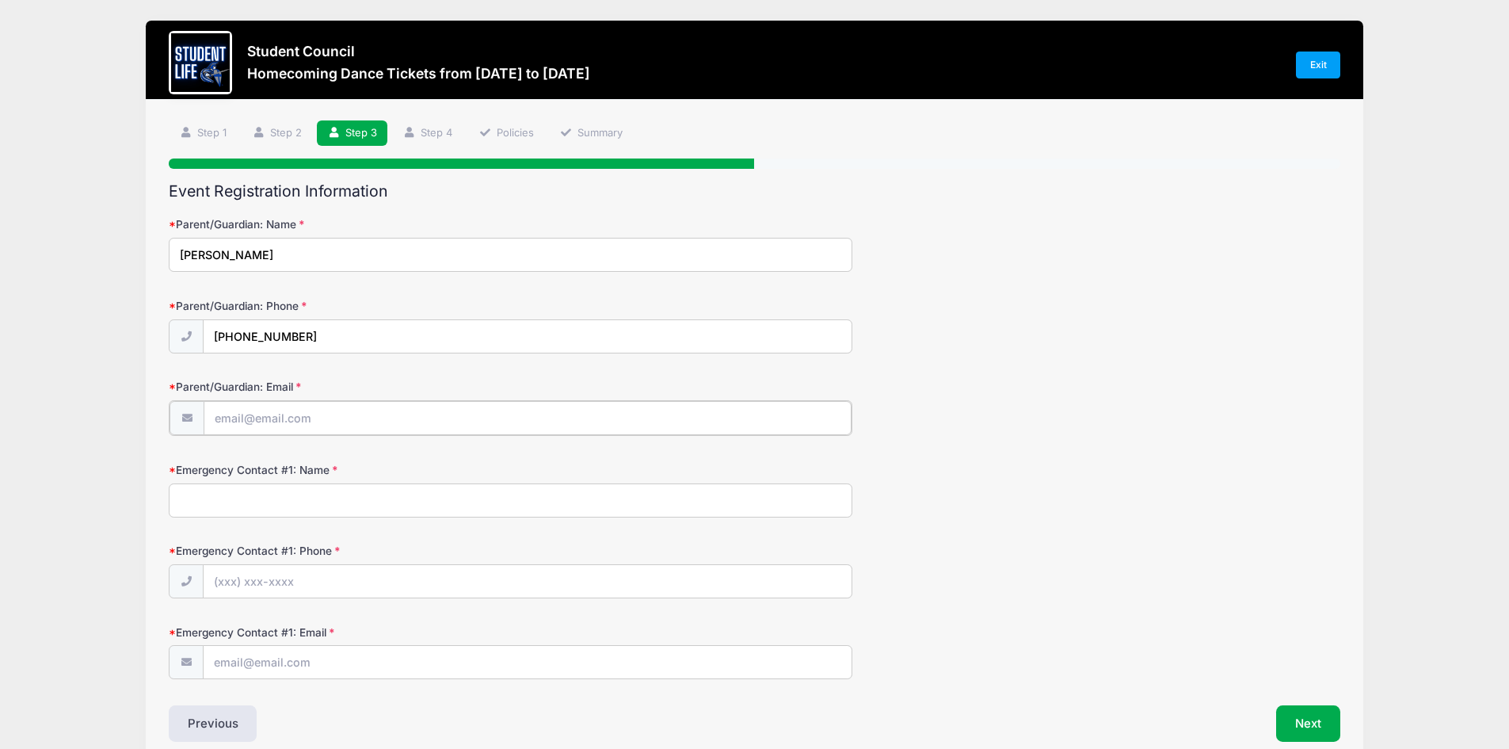
click at [361, 421] on input "Parent/Guardian: Email" at bounding box center [528, 418] width 648 height 34
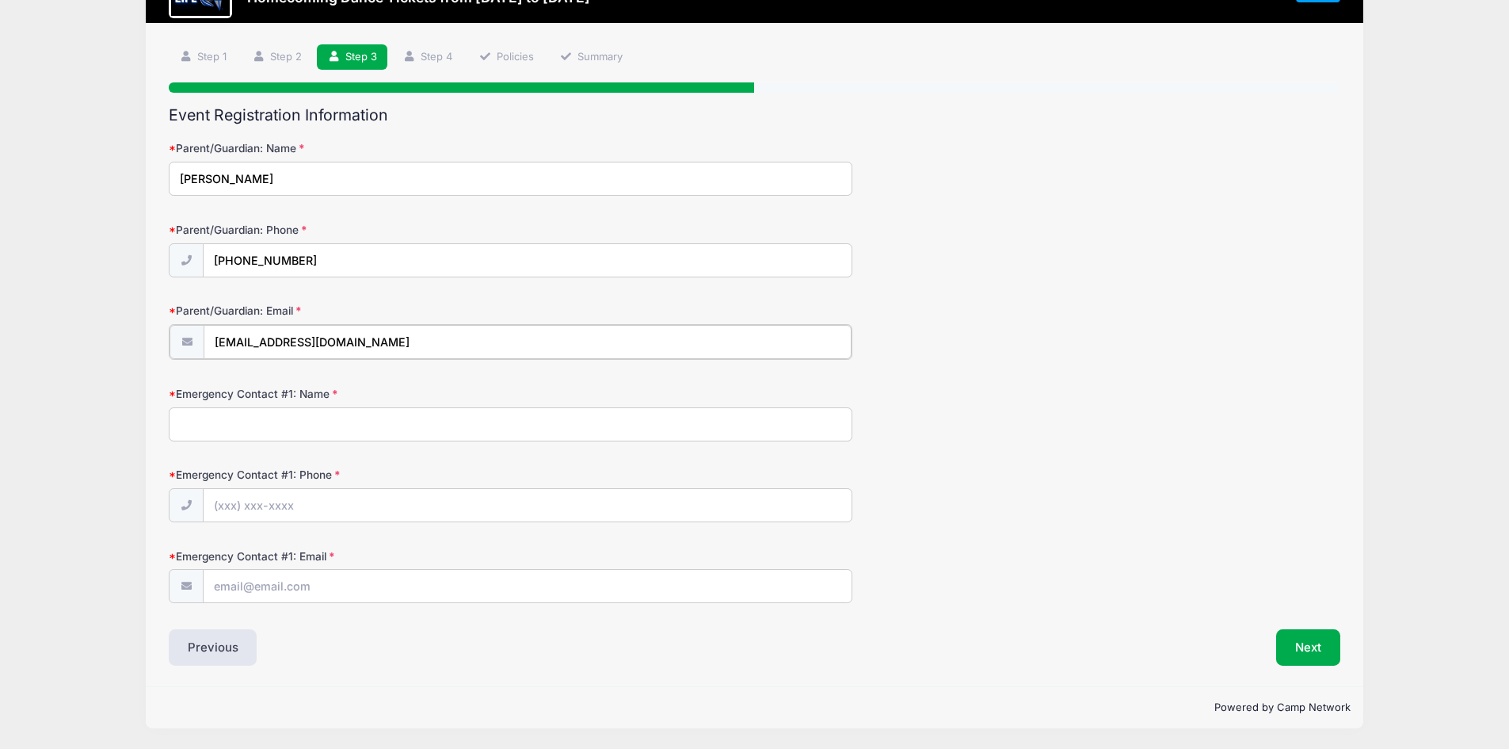
type input "wakestar134@gmail.com"
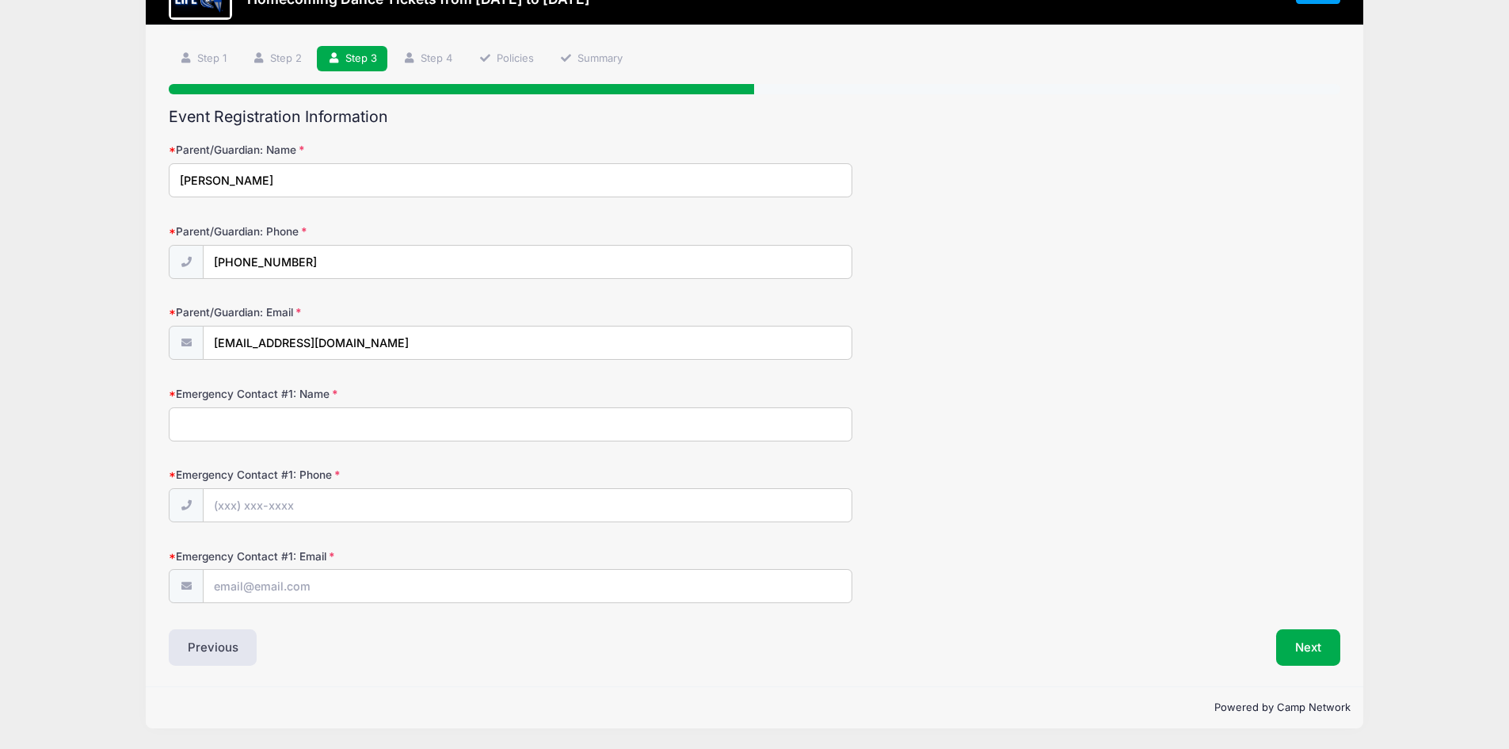
scroll to position [74, 0]
click at [329, 429] on input "Emergency Contact #1: Name" at bounding box center [511, 424] width 684 height 34
type input "Alexis Turner"
click at [269, 504] on input "Emergency Contact #1: Phone" at bounding box center [528, 506] width 648 height 34
type input "(602) 677-1319"
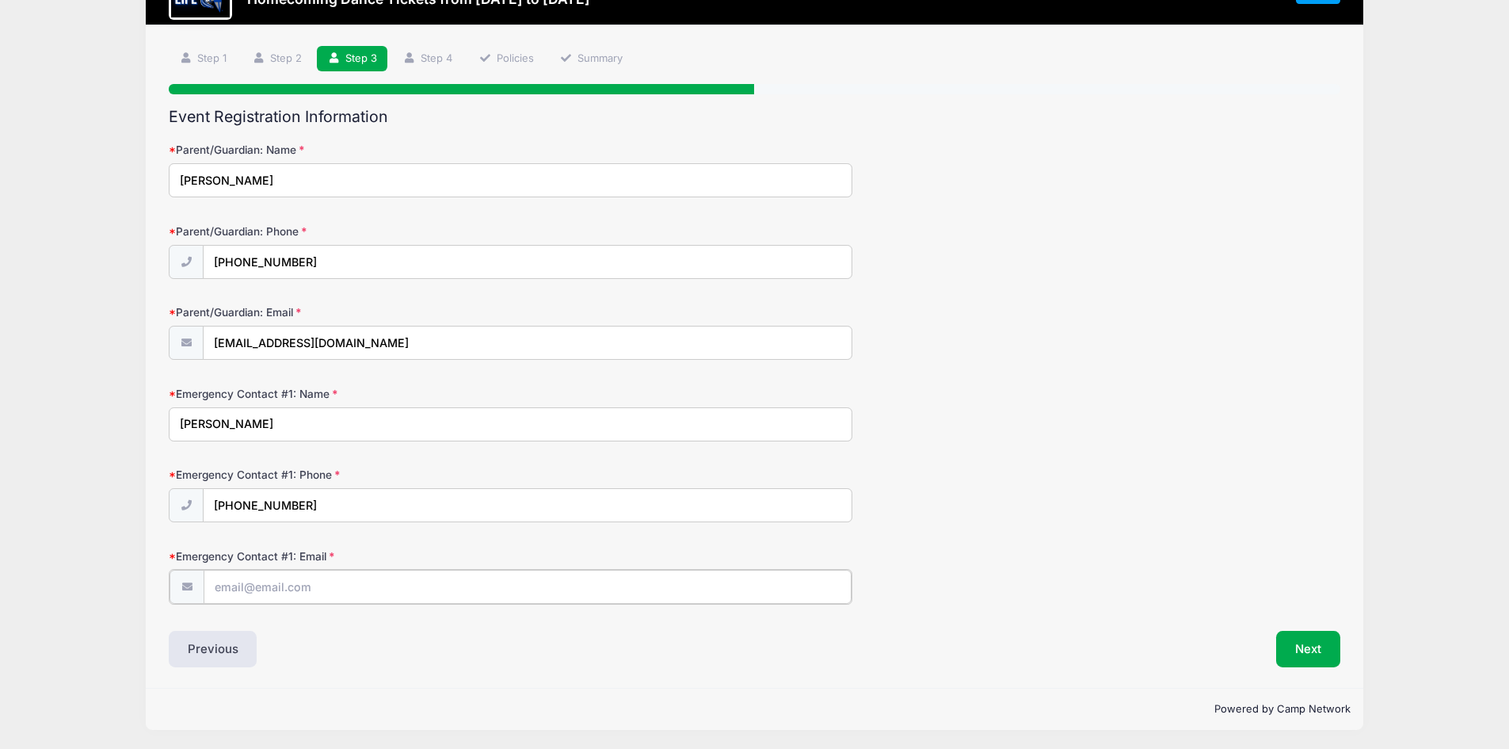
click at [304, 582] on input "Emergency Contact #1: Email" at bounding box center [528, 586] width 648 height 34
type input "a"
type input "Alexisturner152@gmail.com"
click at [1308, 645] on button "Next" at bounding box center [1308, 647] width 64 height 36
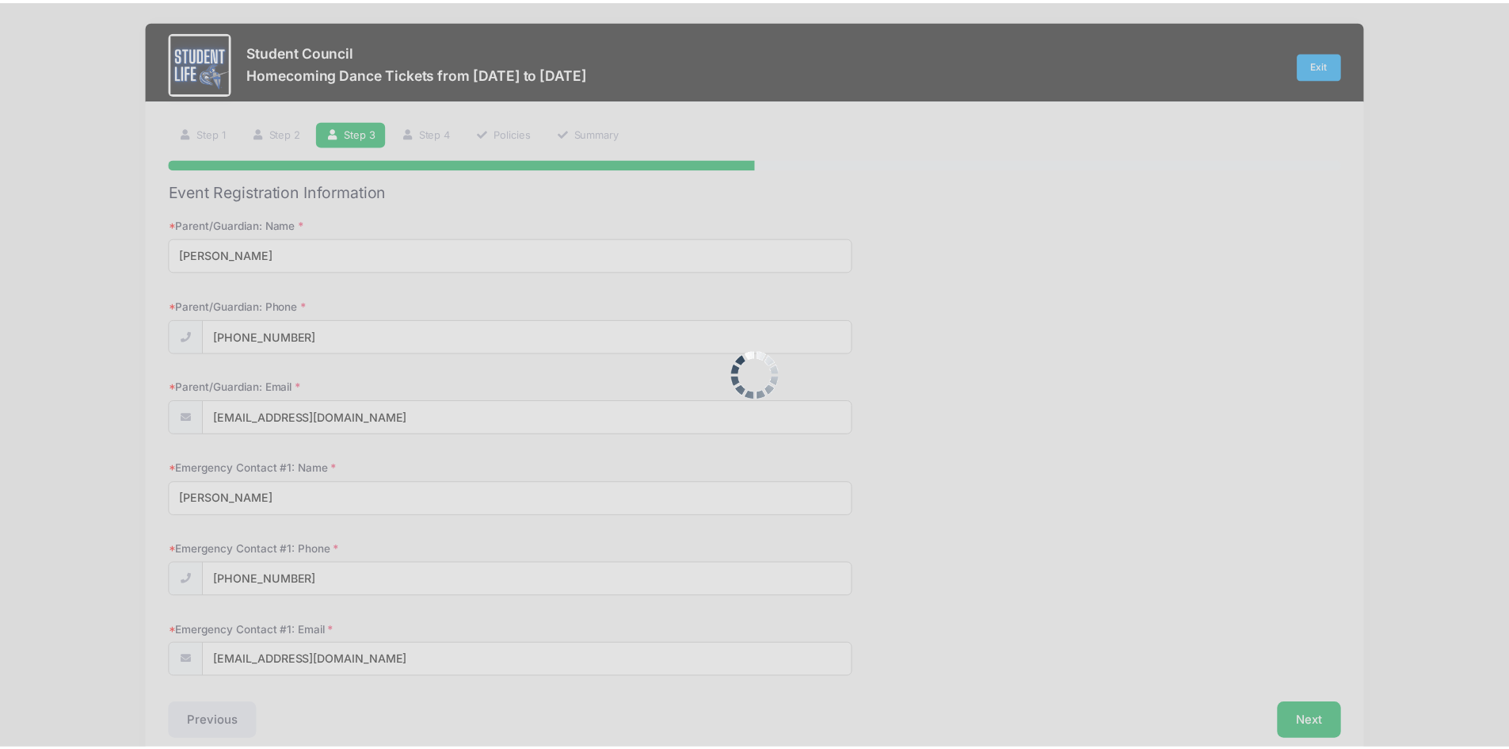
scroll to position [0, 0]
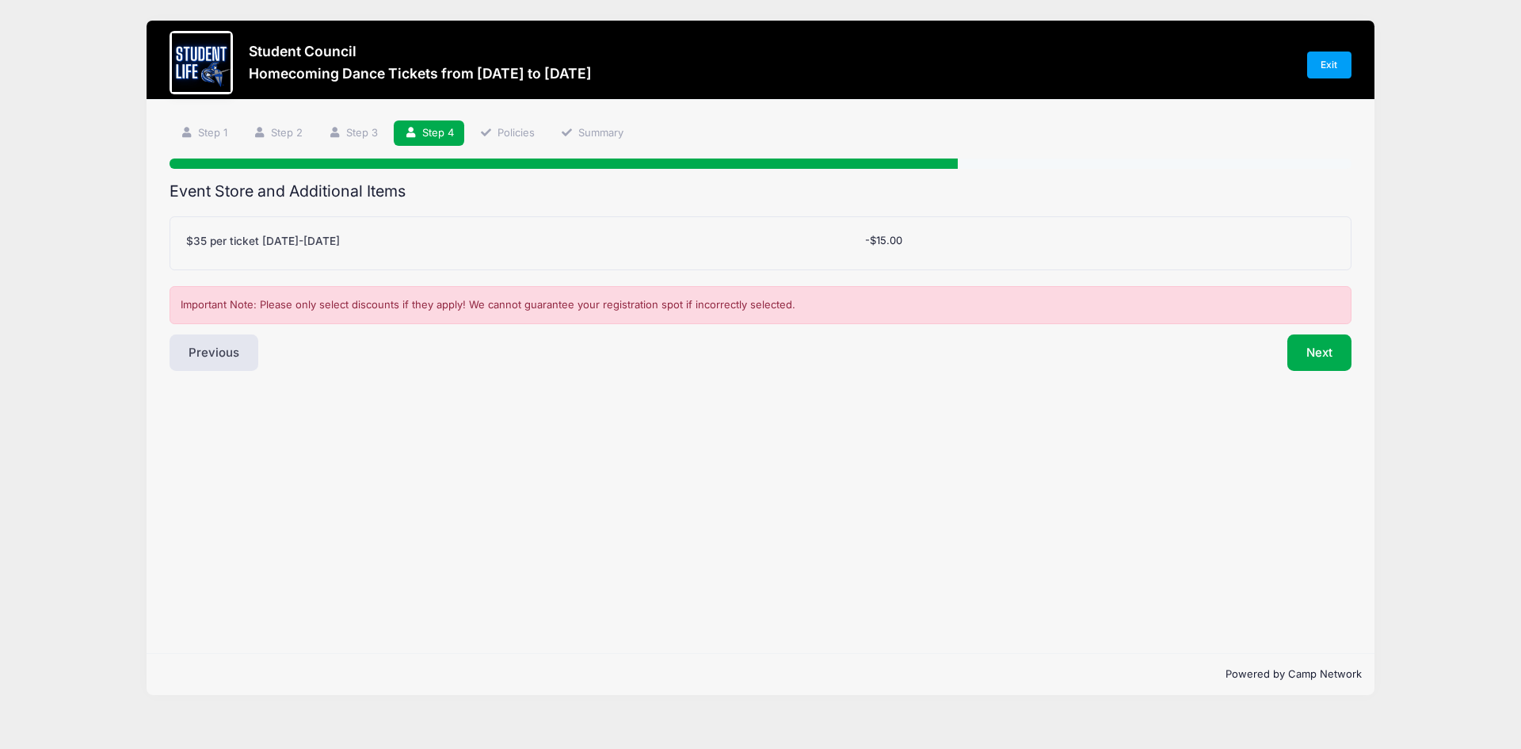
click at [405, 231] on div "$35 per ticket September 21-27 Please Select Yes (-$15.00) No -$15.00" at bounding box center [761, 243] width 1182 height 54
click at [331, 239] on label "$35 per ticket [DATE]-[DATE]" at bounding box center [263, 241] width 154 height 16
click at [0, 0] on select "Please Select Yes (-$15.00) No" at bounding box center [0, 0] width 0 height 0
click at [1331, 364] on button "Next" at bounding box center [1319, 352] width 64 height 36
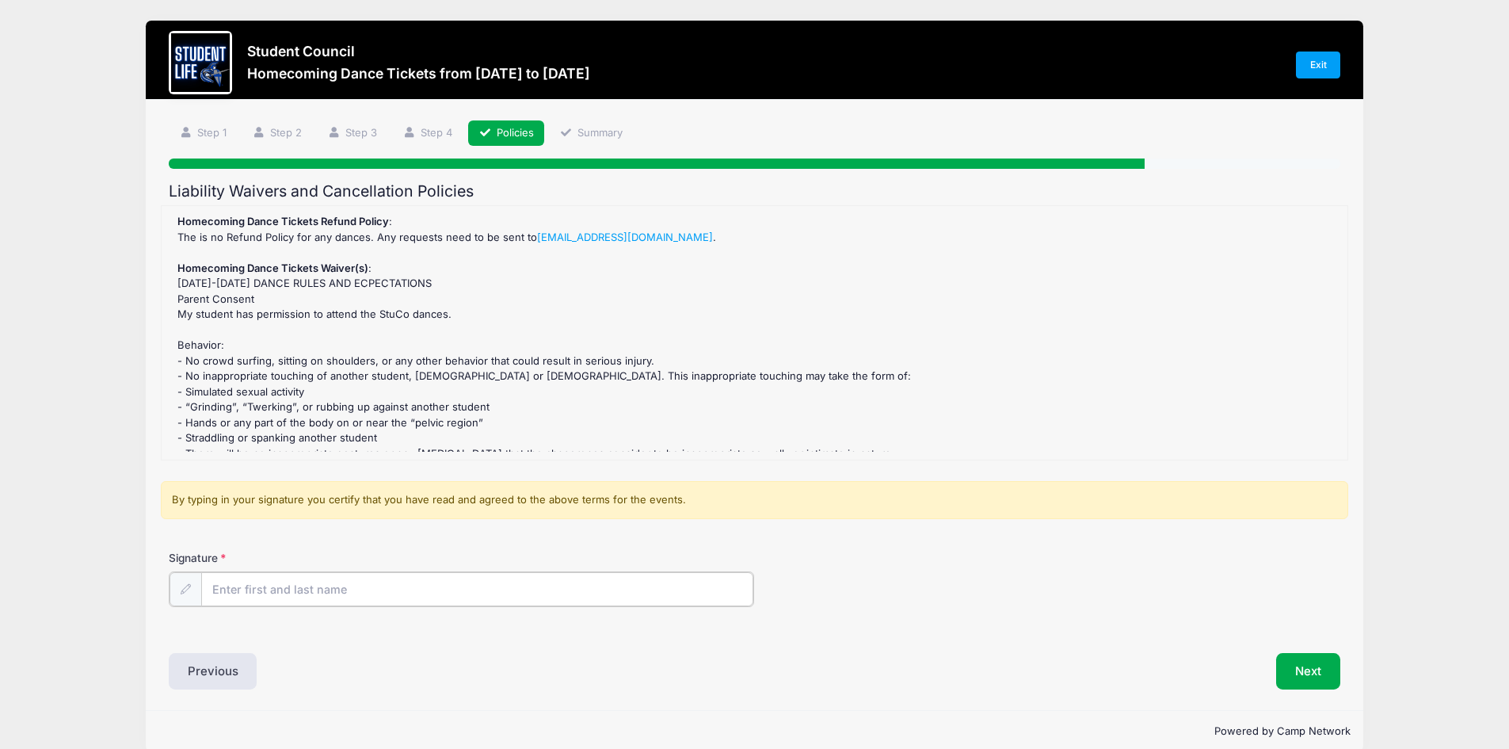
click at [379, 596] on input "Signature" at bounding box center [477, 589] width 553 height 34
type input "Alexis Turner"
click at [1303, 663] on button "Next" at bounding box center [1308, 669] width 64 height 36
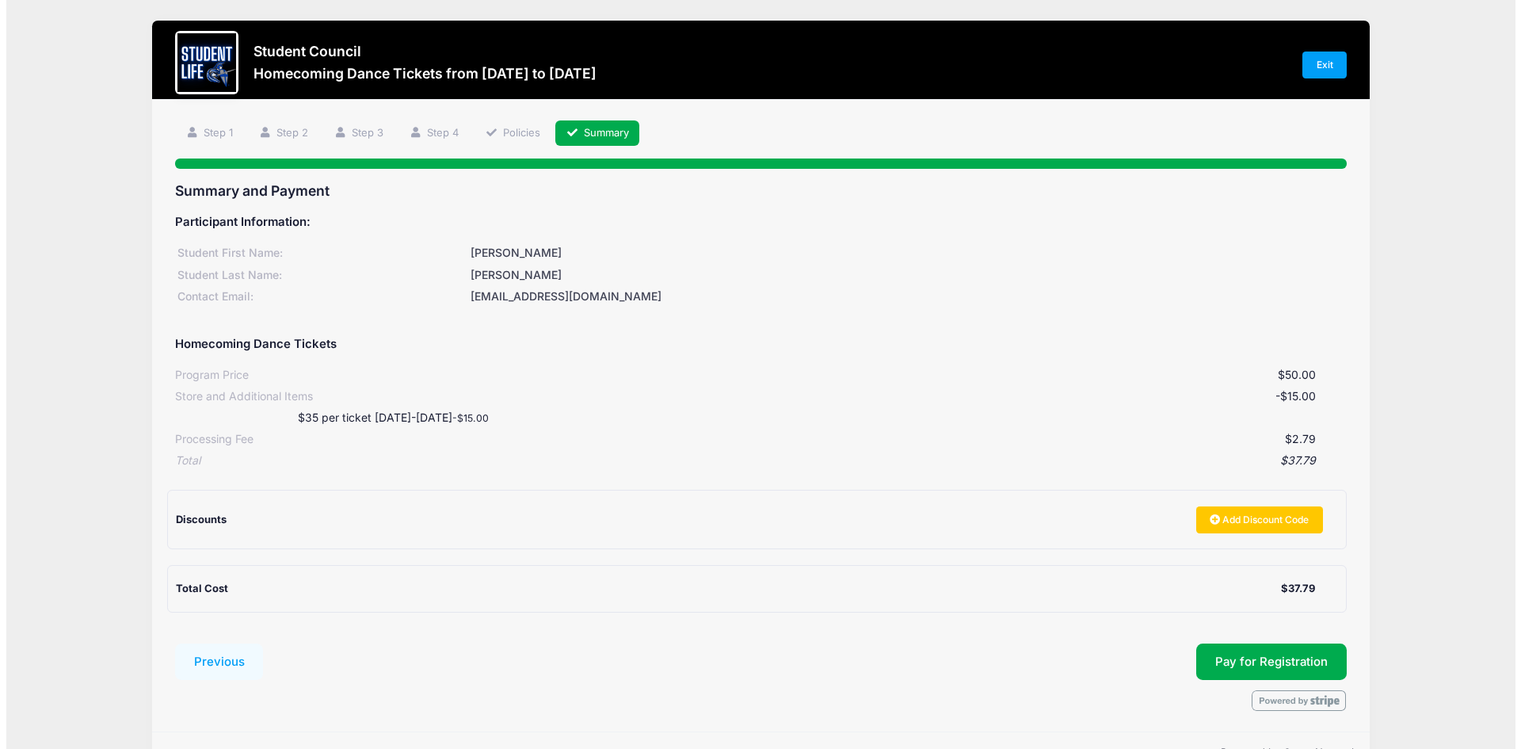
scroll to position [45, 0]
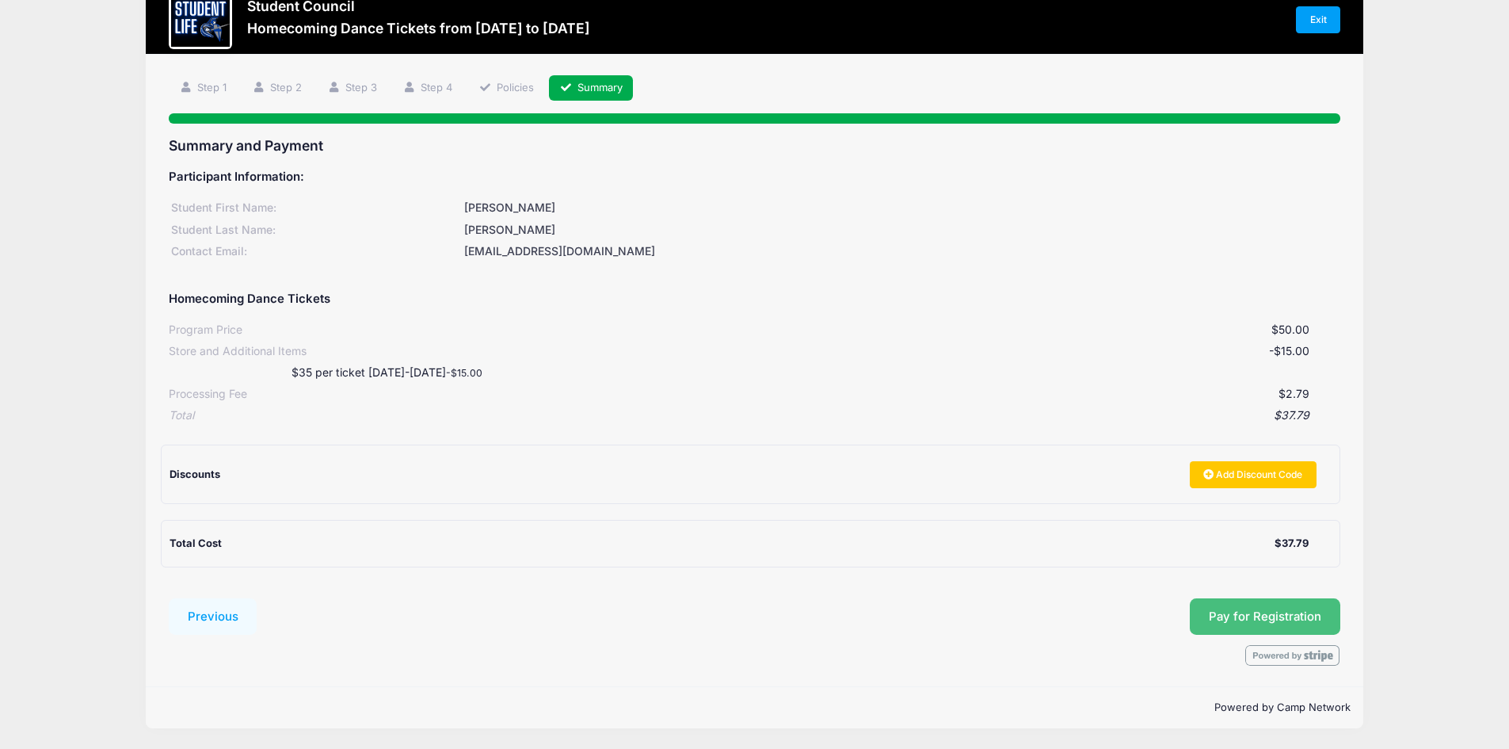
click at [1251, 611] on button "Pay for Registration" at bounding box center [1265, 616] width 150 height 36
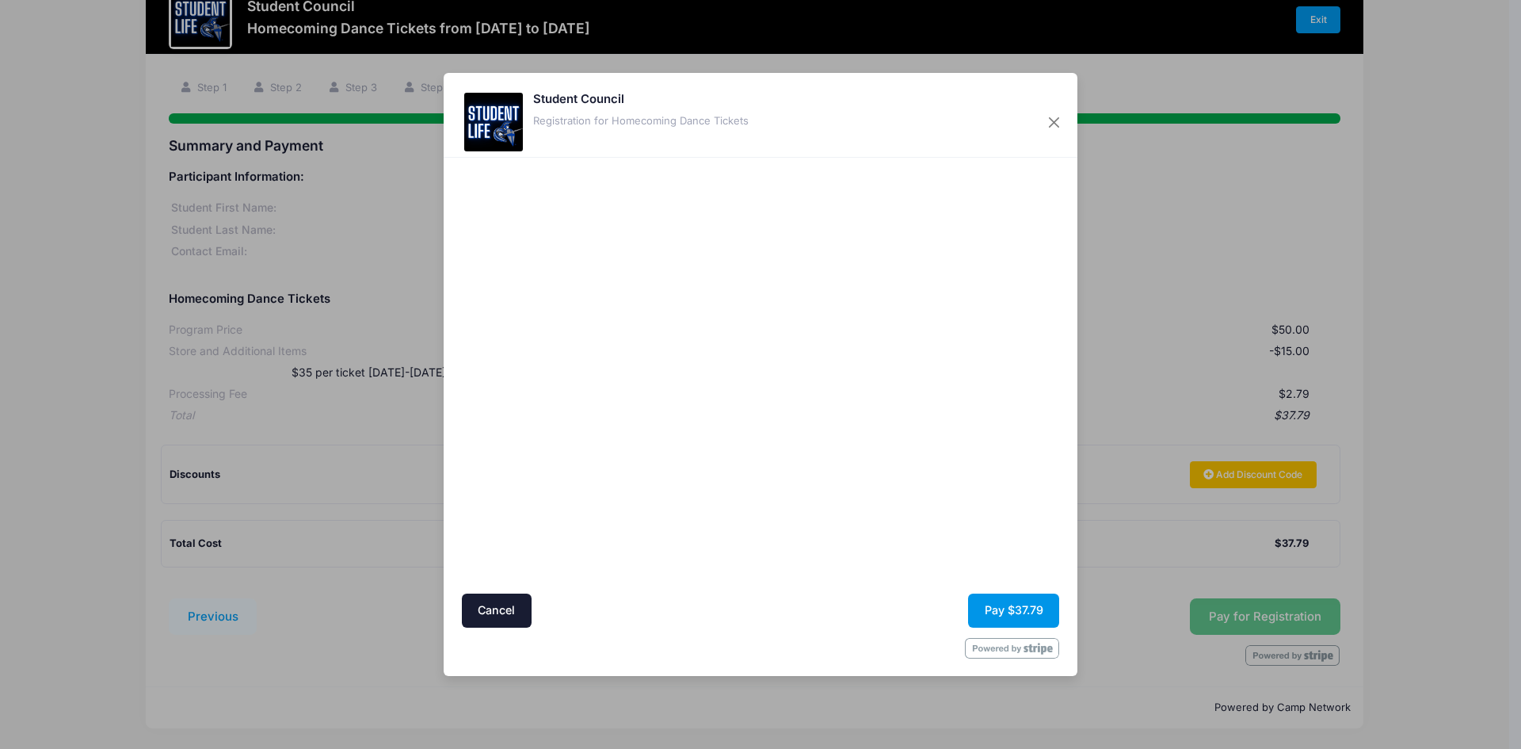
click at [1020, 610] on button "Pay $37.79" at bounding box center [1013, 610] width 91 height 34
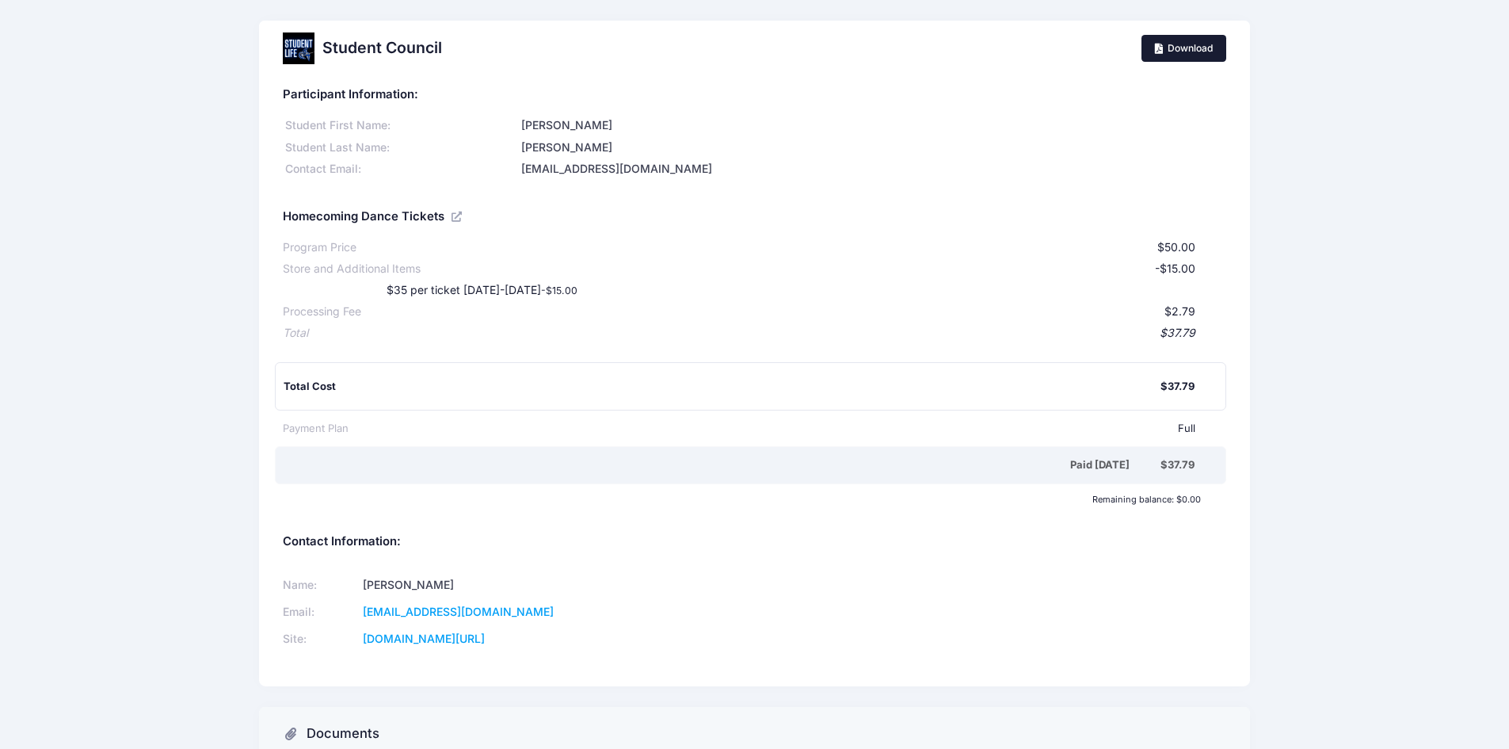
click at [1171, 58] on link "Download" at bounding box center [1184, 48] width 86 height 27
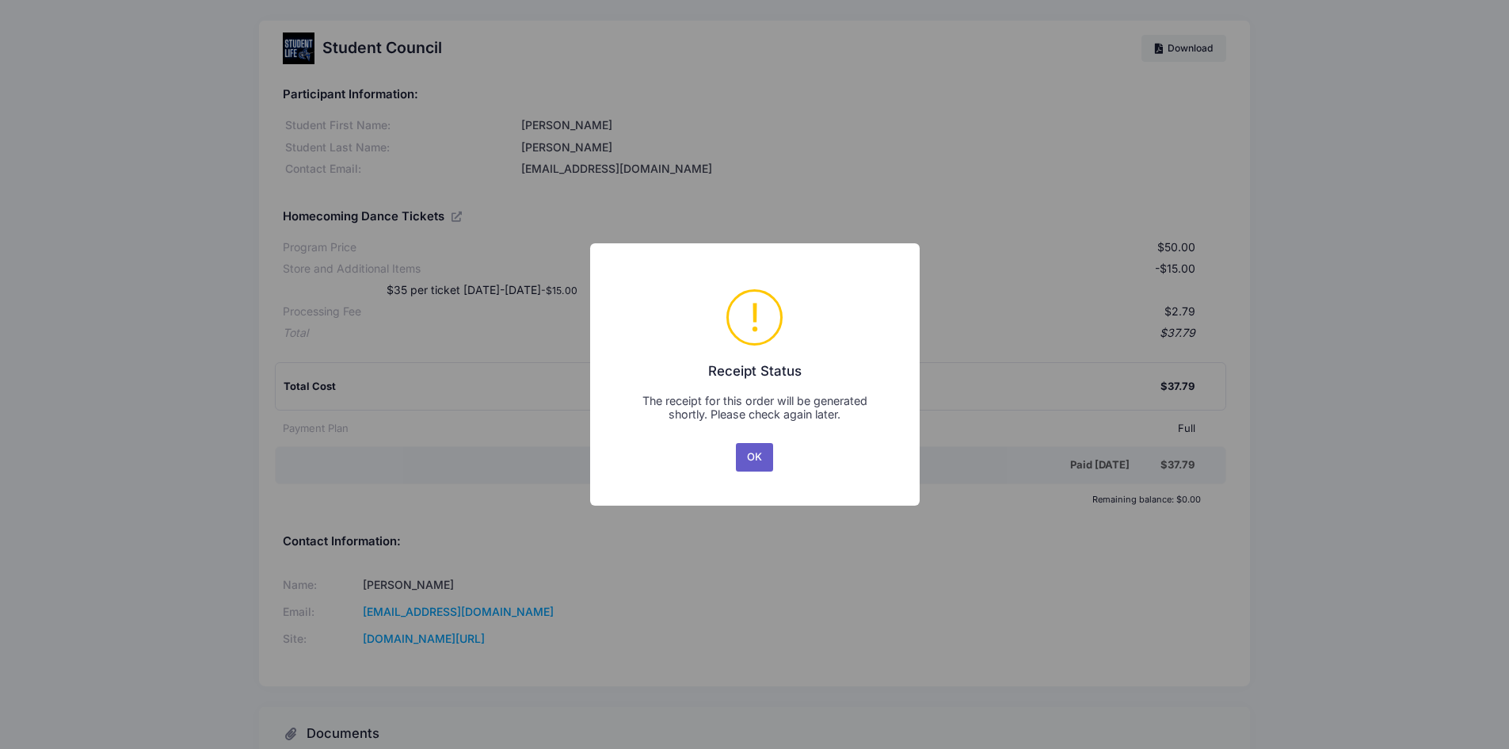
click at [756, 450] on button "OK" at bounding box center [755, 457] width 38 height 29
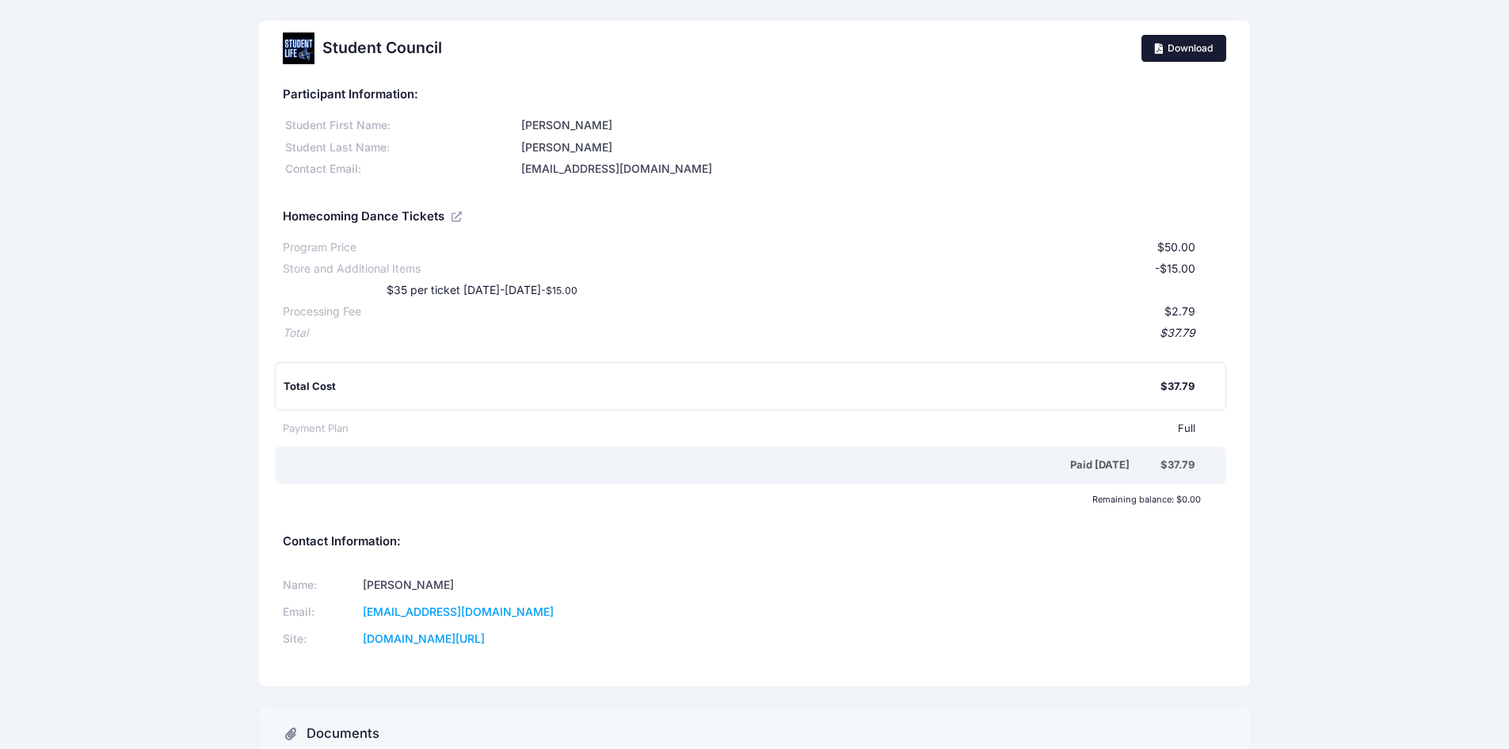
click at [1172, 52] on link "Download" at bounding box center [1184, 48] width 86 height 27
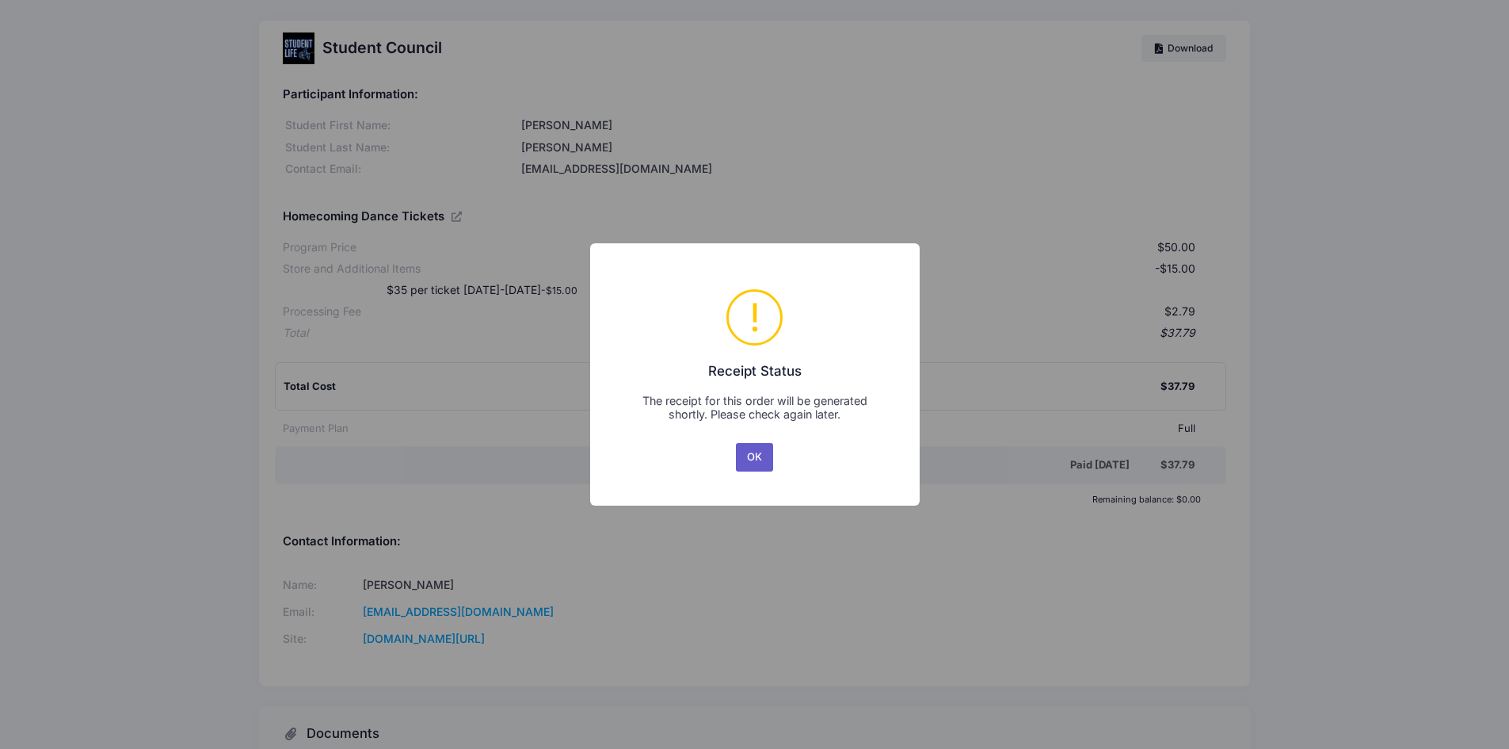
click at [749, 459] on button "OK" at bounding box center [755, 457] width 38 height 29
